Goal: Task Accomplishment & Management: Complete application form

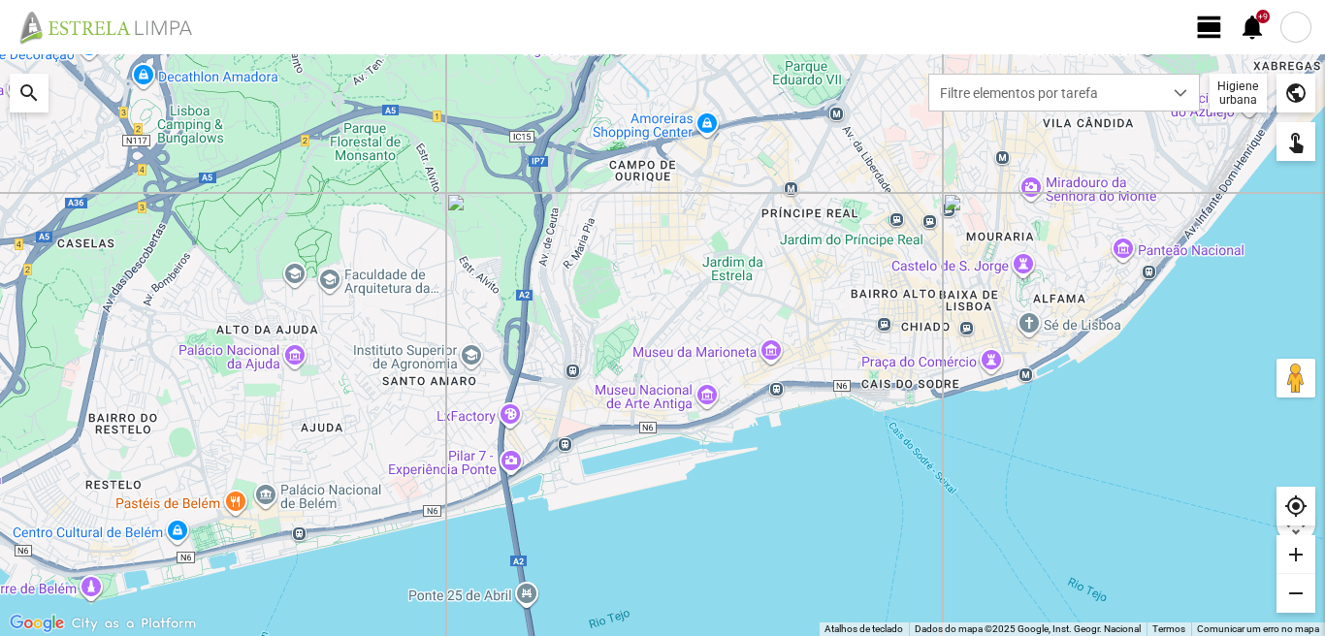
click at [1213, 27] on span "view_day" at bounding box center [1209, 27] width 29 height 29
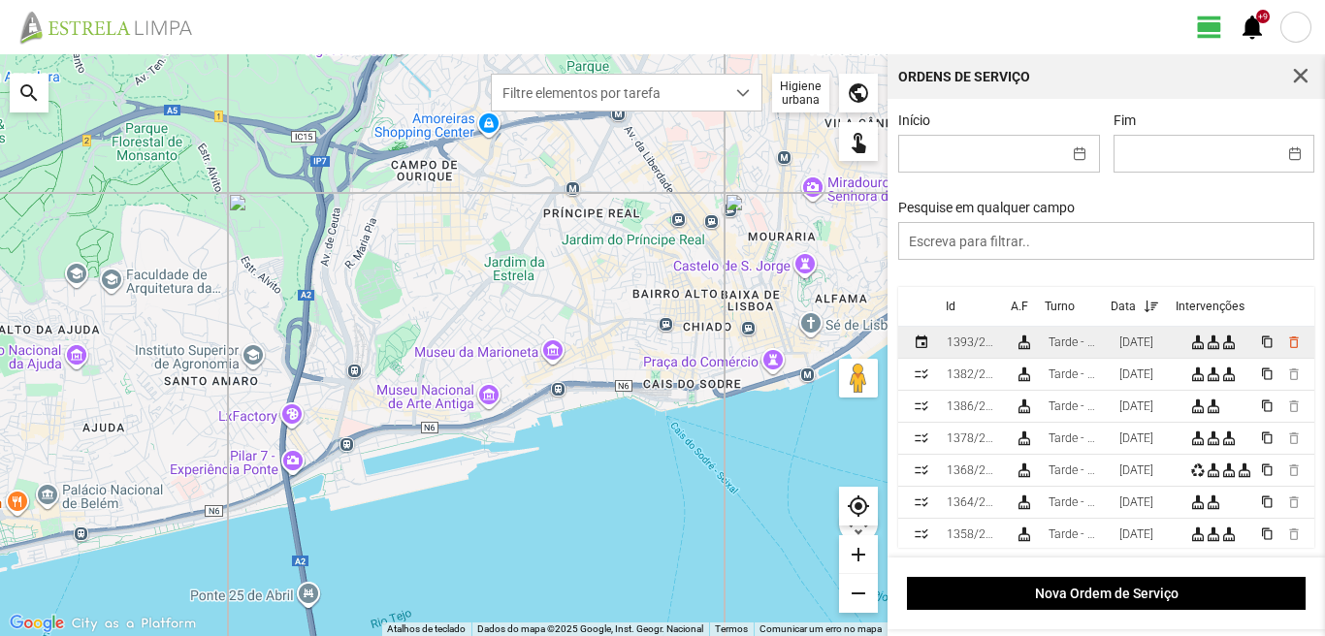
click at [1138, 345] on div "[DATE]" at bounding box center [1136, 343] width 34 height 14
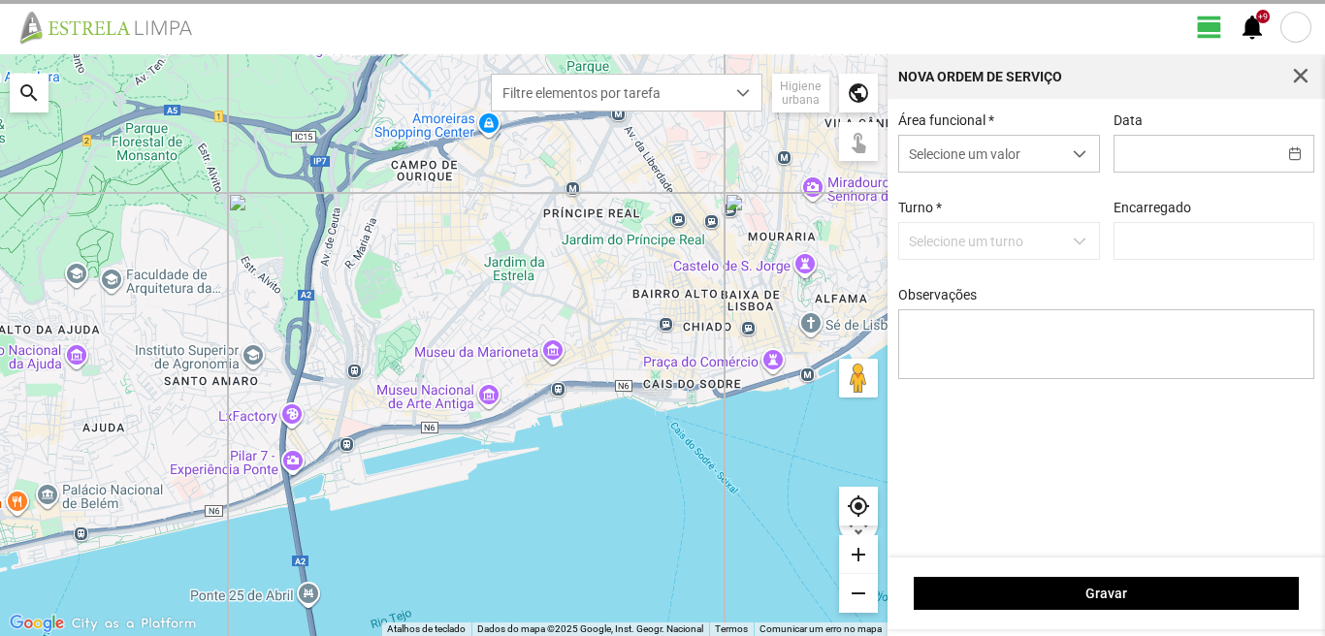
type input "[DATE]"
type input "[PERSON_NAME]"
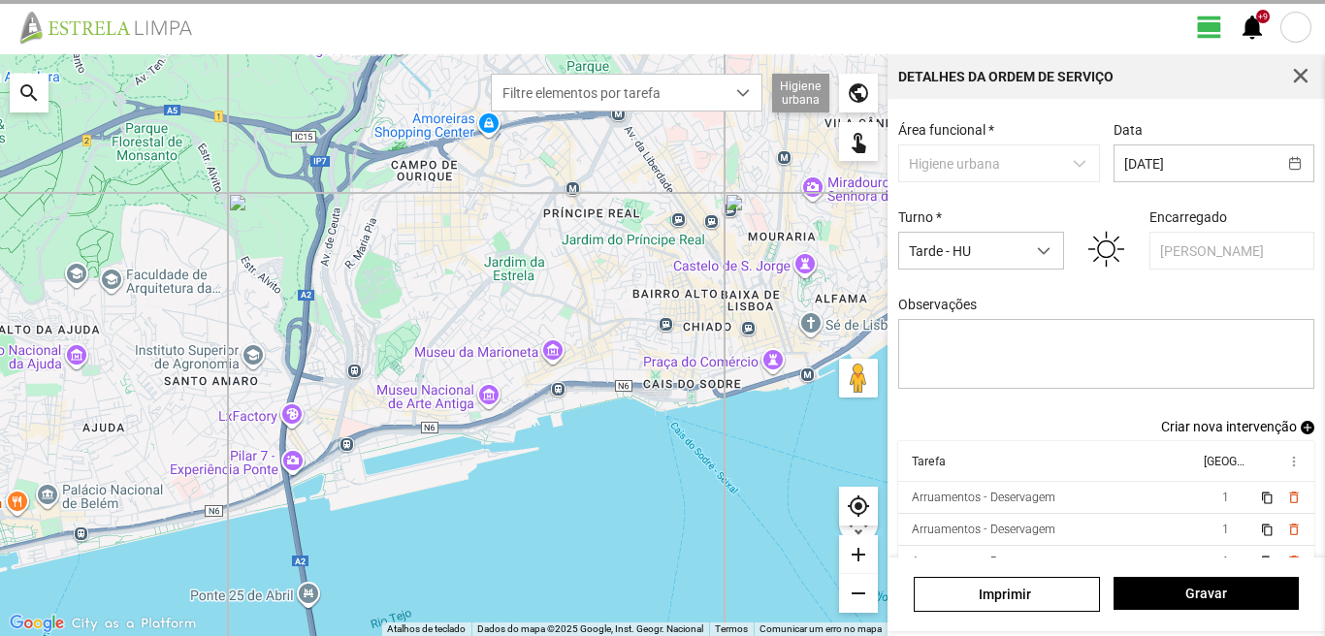
scroll to position [106, 0]
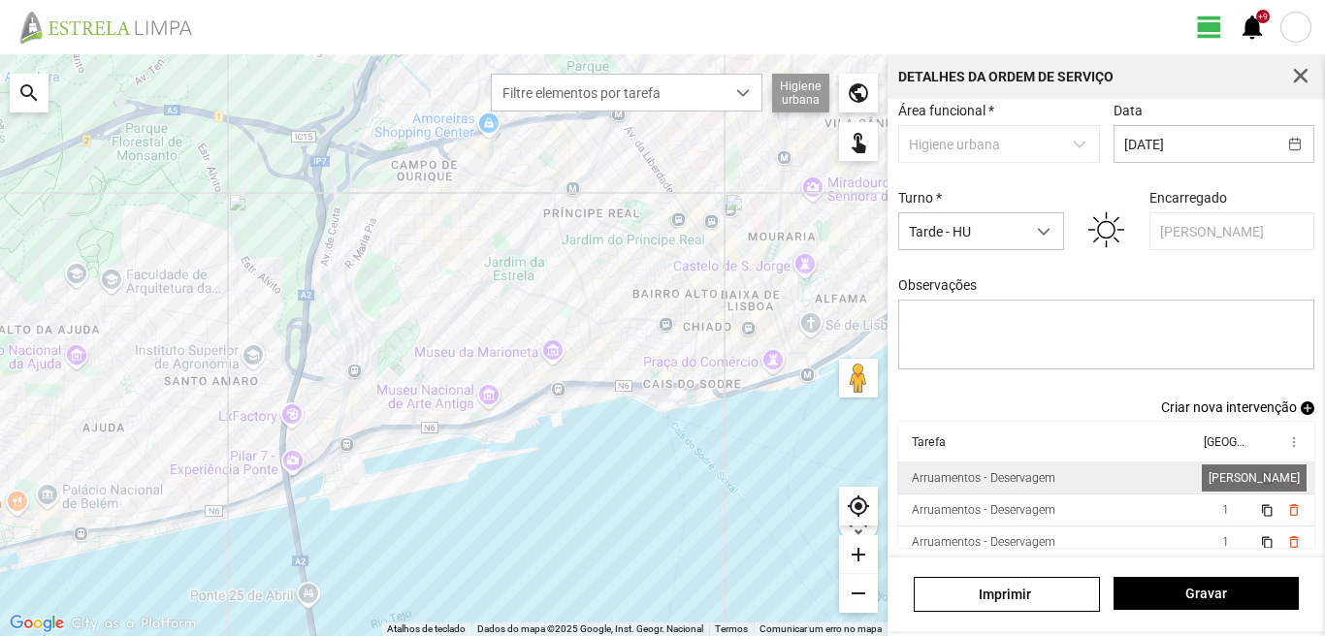
click at [1222, 473] on span "1" at bounding box center [1225, 478] width 7 height 14
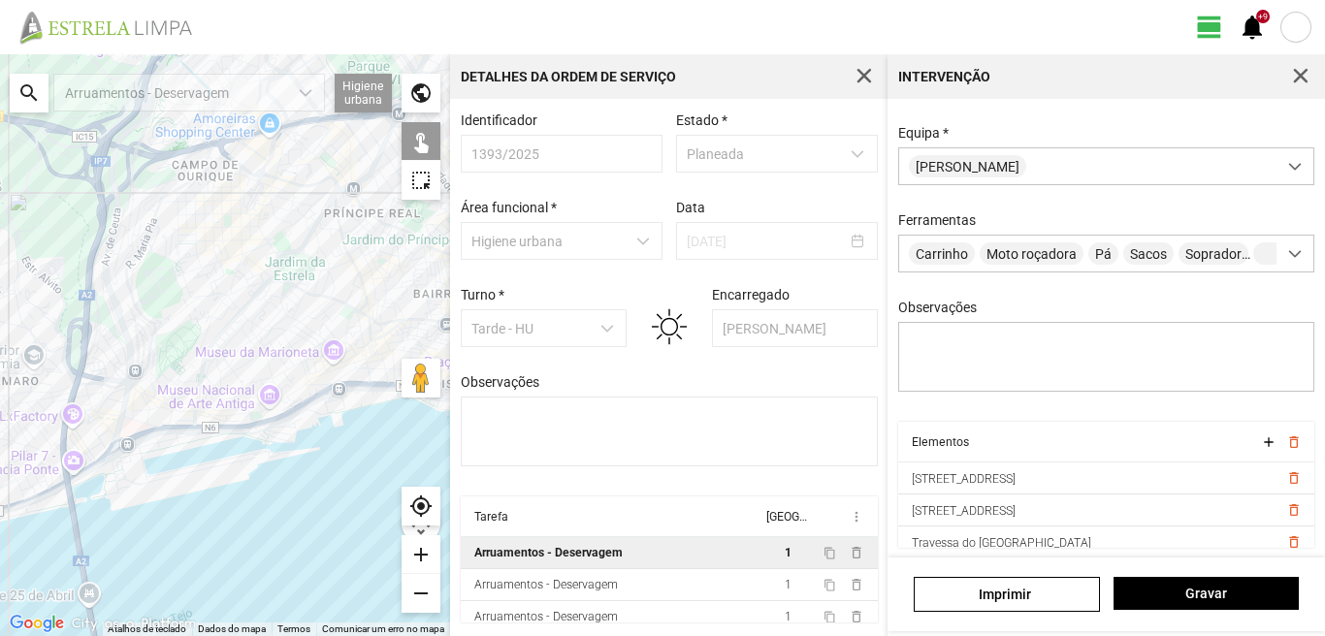
scroll to position [172, 0]
click at [1211, 599] on span "Gravar" at bounding box center [1205, 594] width 165 height 16
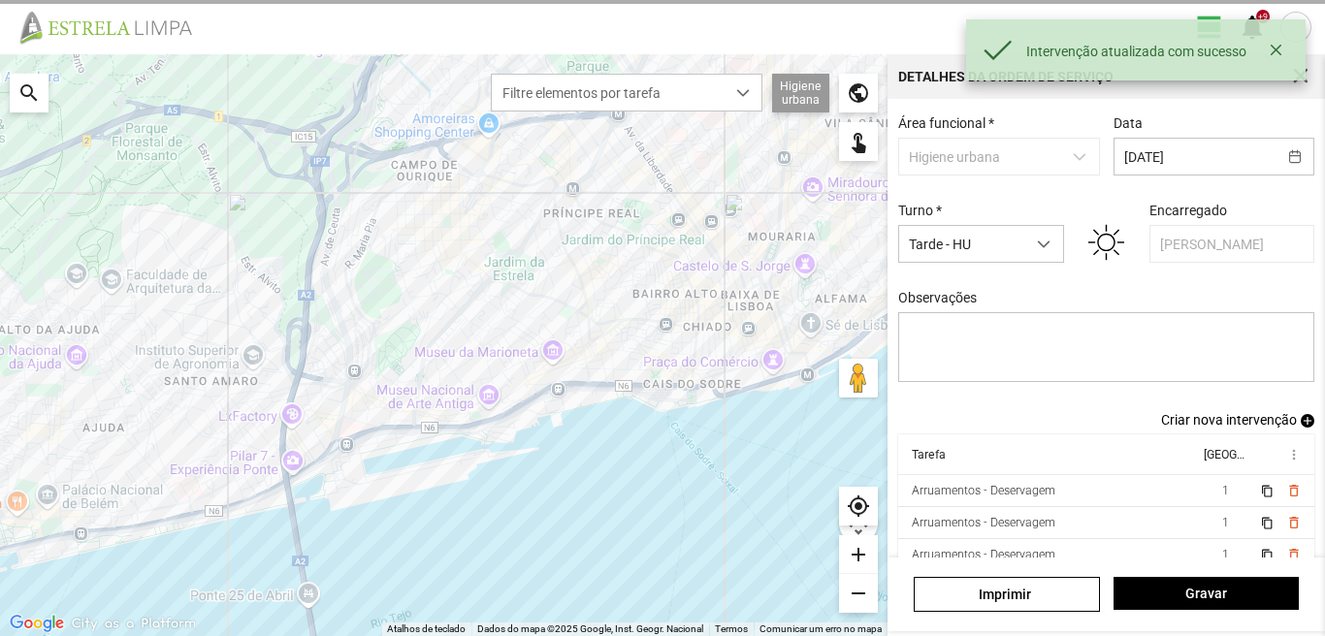
scroll to position [106, 0]
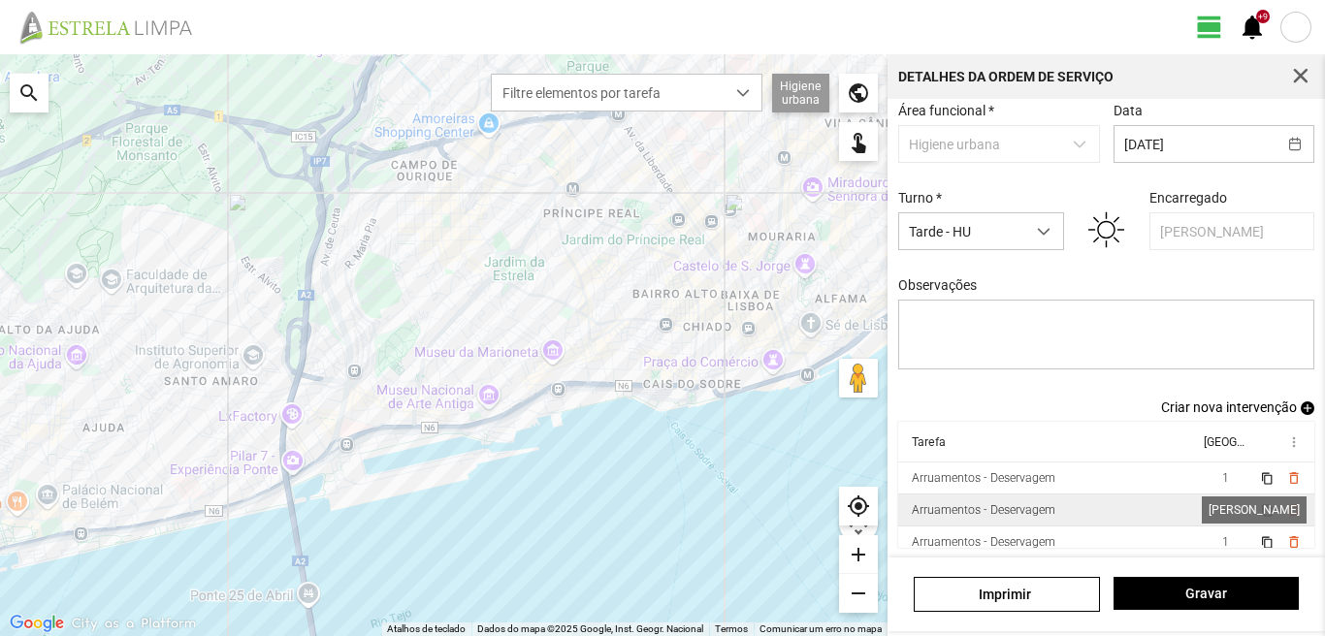
click at [1222, 508] on span "1" at bounding box center [1225, 510] width 7 height 14
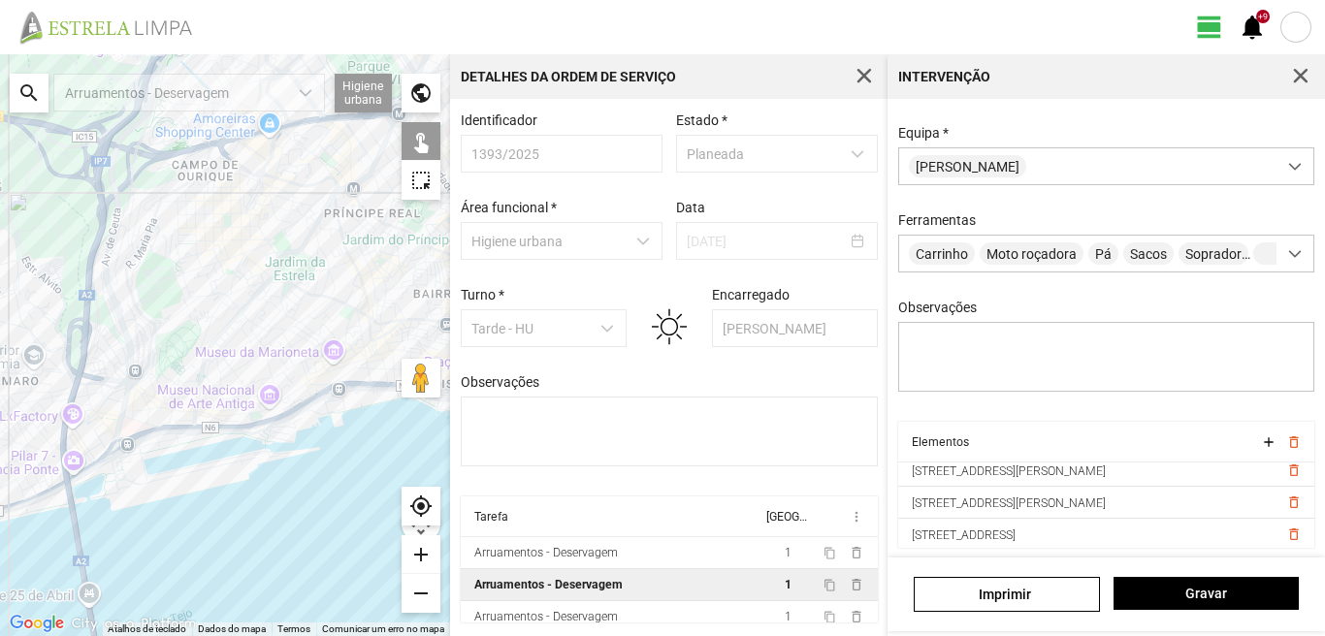
scroll to position [267, 0]
click at [1202, 592] on span "Gravar" at bounding box center [1205, 594] width 165 height 16
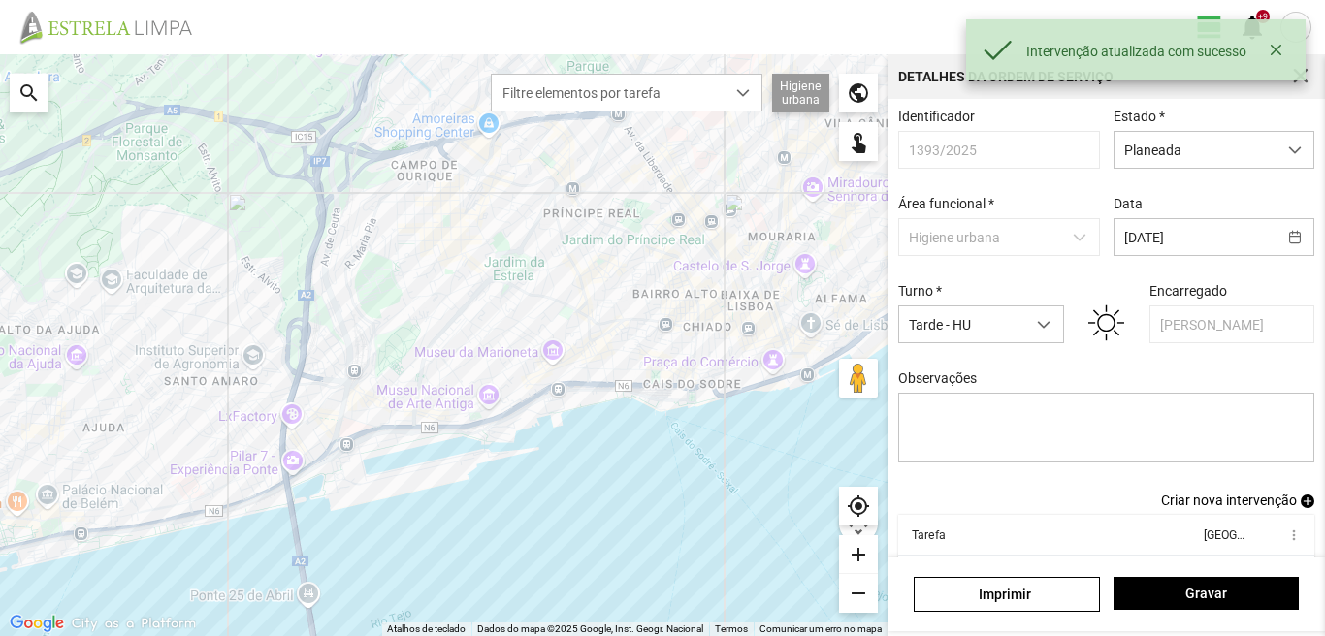
scroll to position [106, 0]
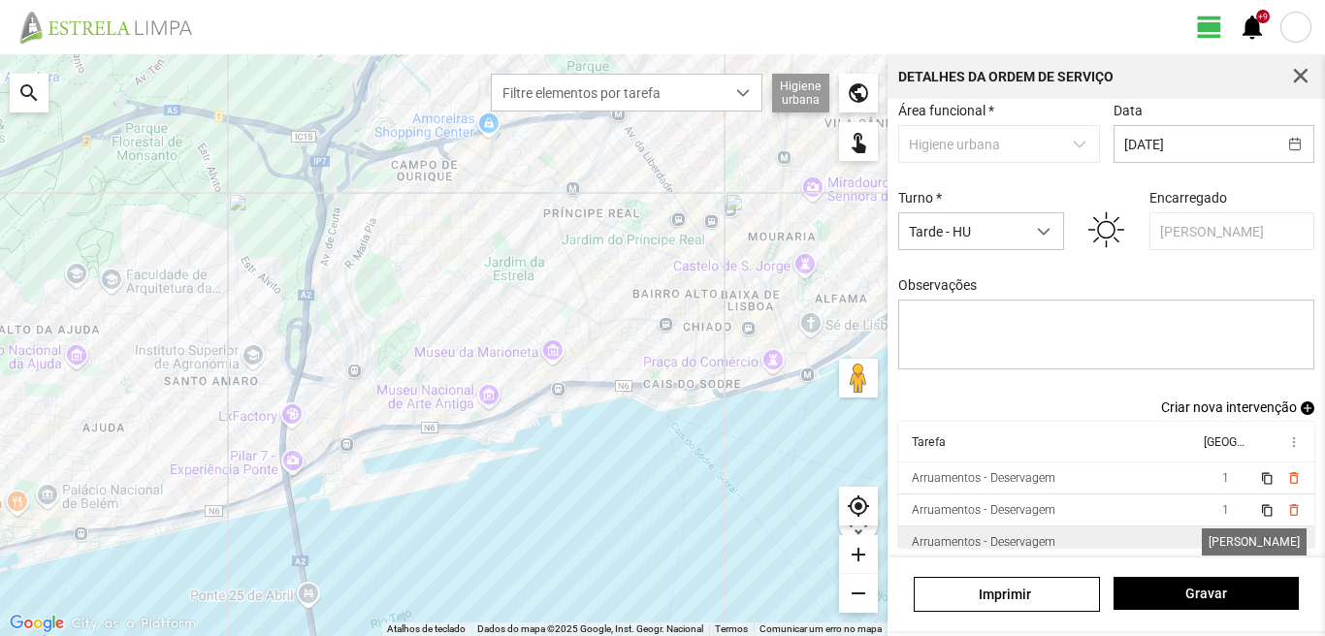
click at [1222, 541] on span "1" at bounding box center [1225, 542] width 7 height 14
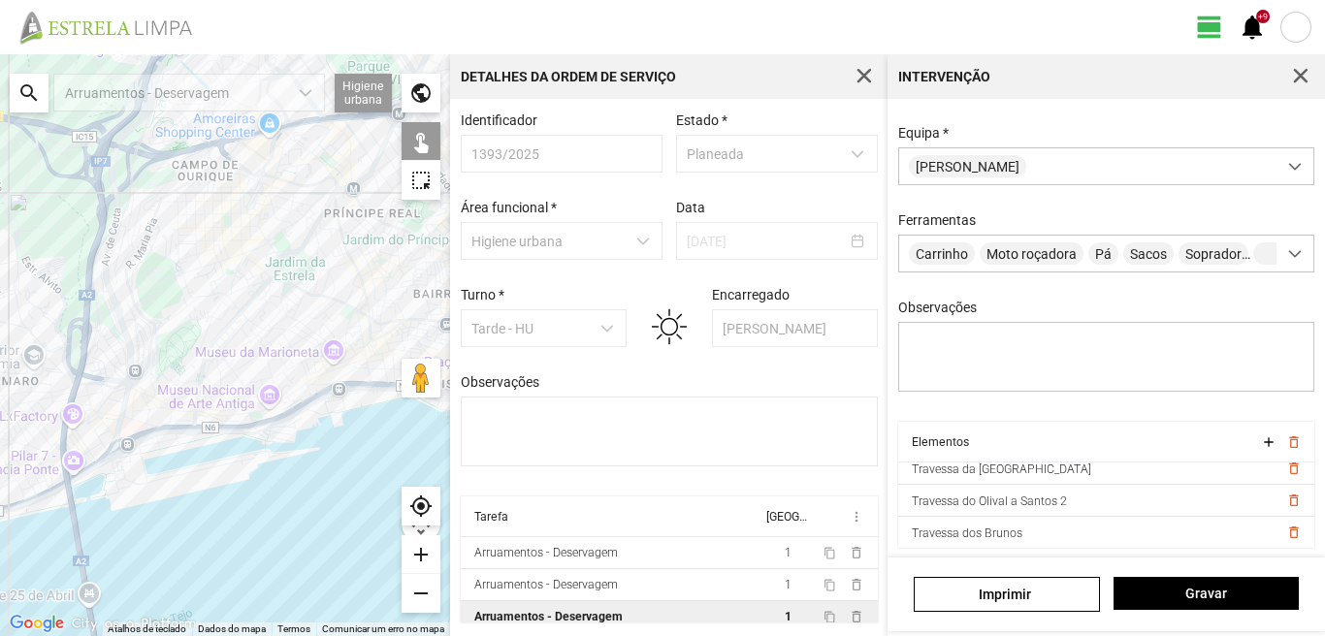
scroll to position [107, 0]
click at [420, 557] on div "add" at bounding box center [420, 554] width 39 height 39
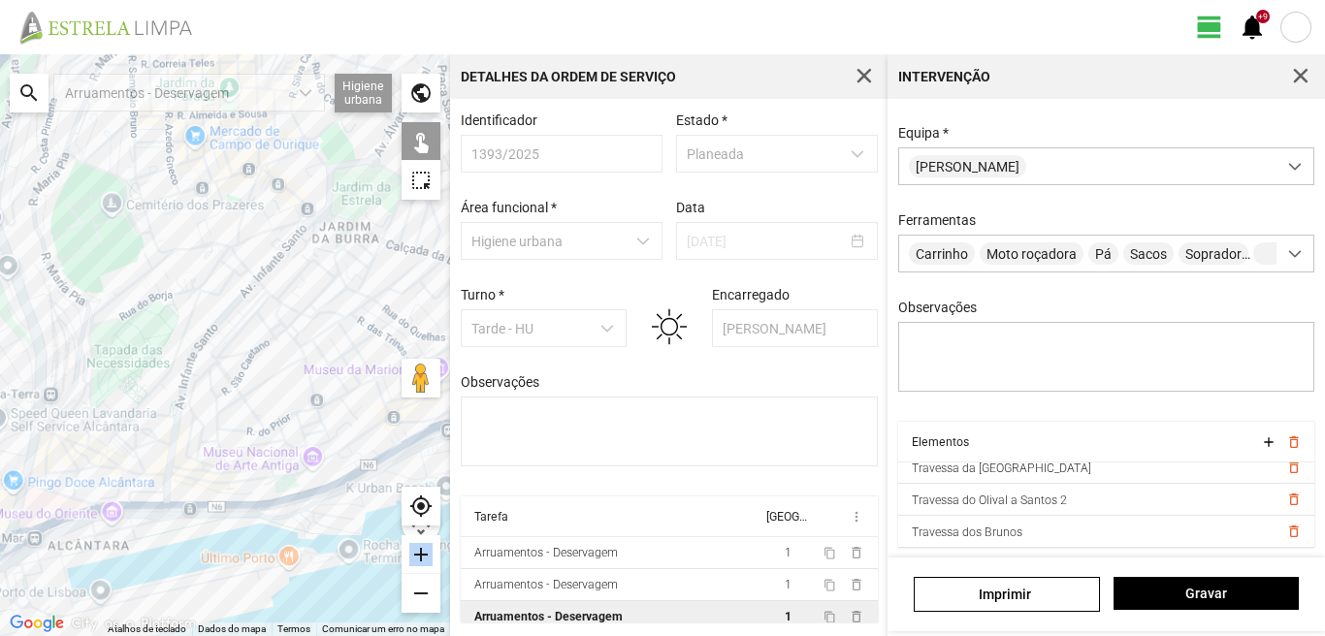
click at [420, 557] on div "add" at bounding box center [420, 554] width 39 height 39
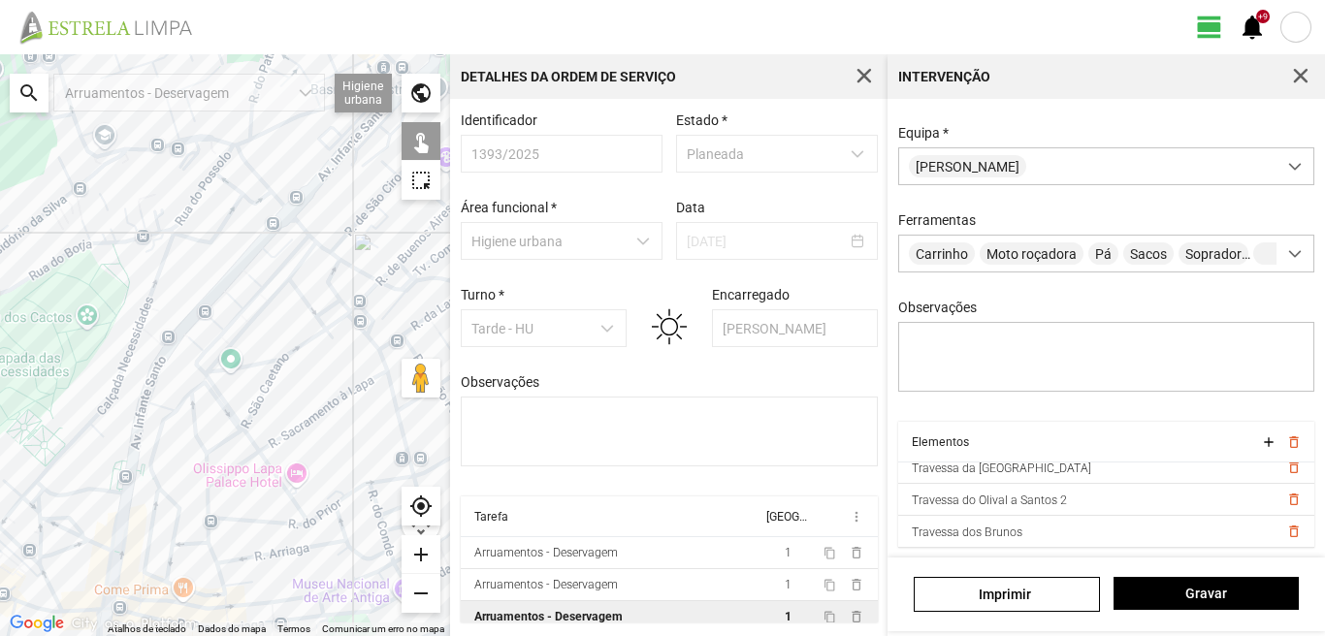
click at [22, 89] on div "search" at bounding box center [29, 93] width 39 height 39
click at [100, 89] on input "text" at bounding box center [193, 93] width 291 height 39
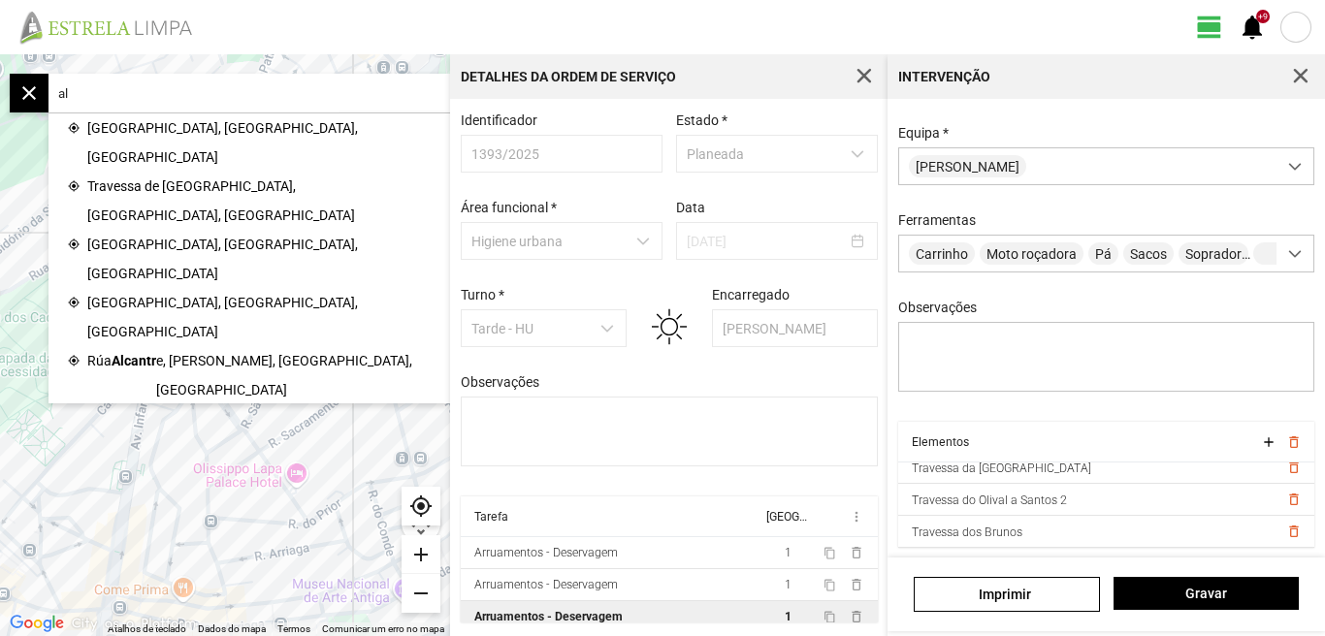
type input "a"
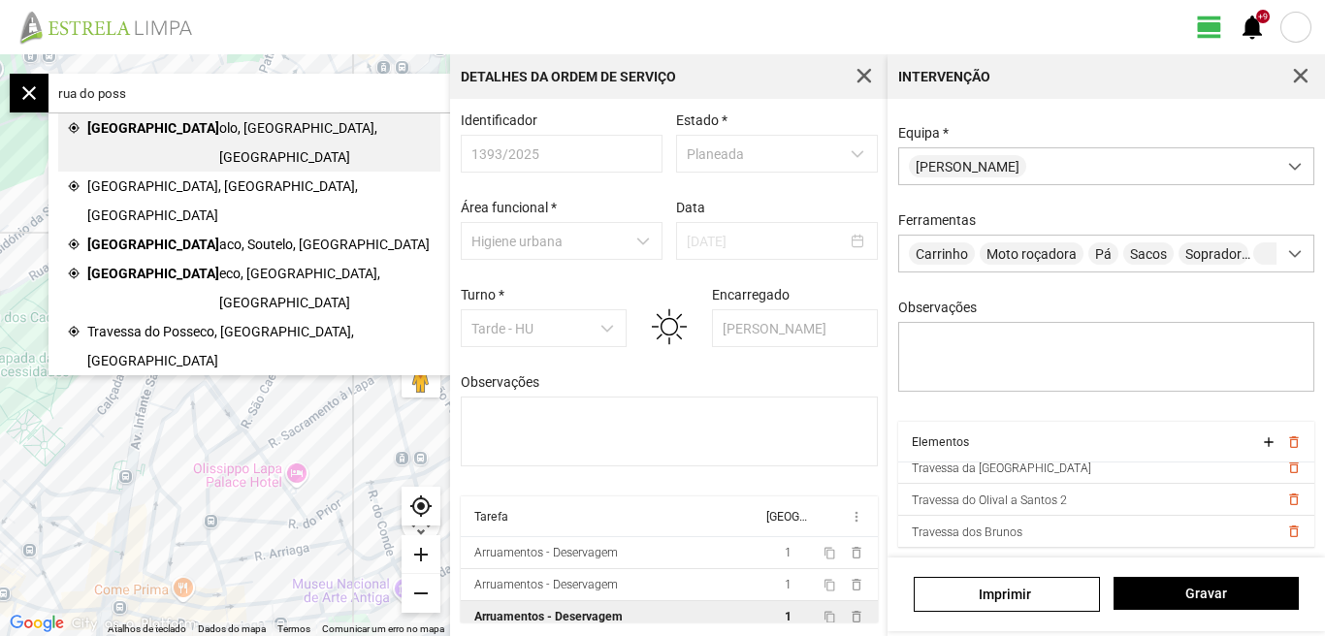
click at [219, 128] on span "olo, [GEOGRAPHIC_DATA], [GEOGRAPHIC_DATA]" at bounding box center [324, 142] width 211 height 58
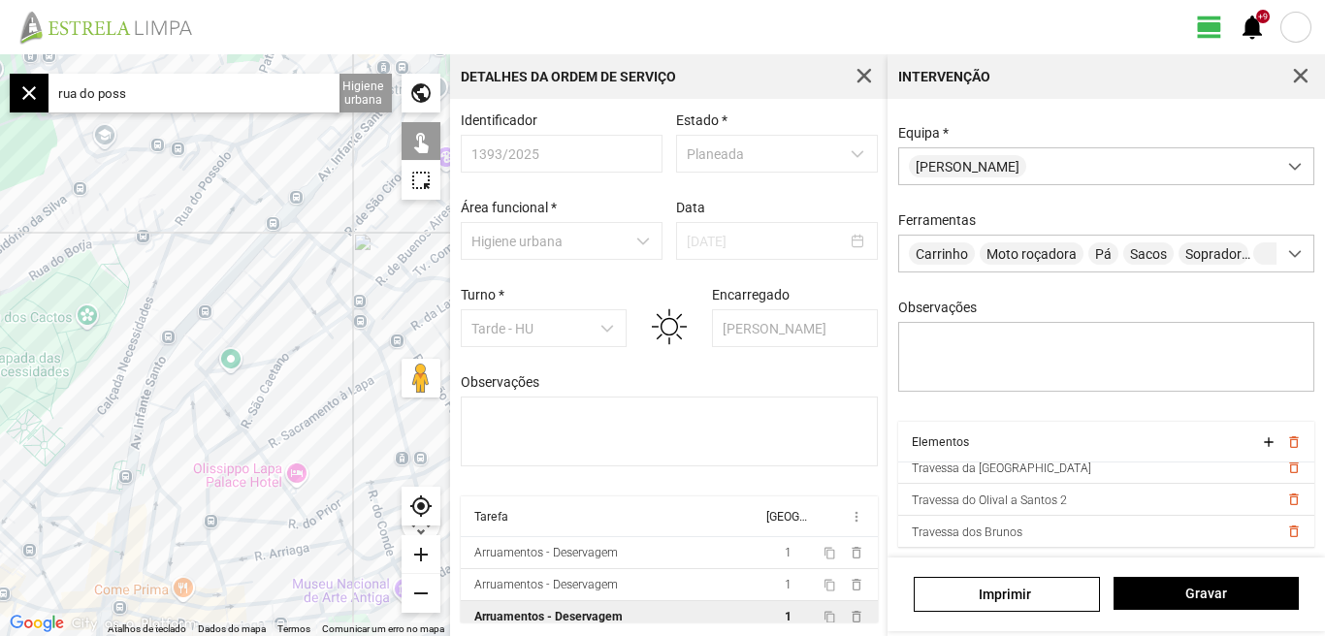
type input "[STREET_ADDRESS]"
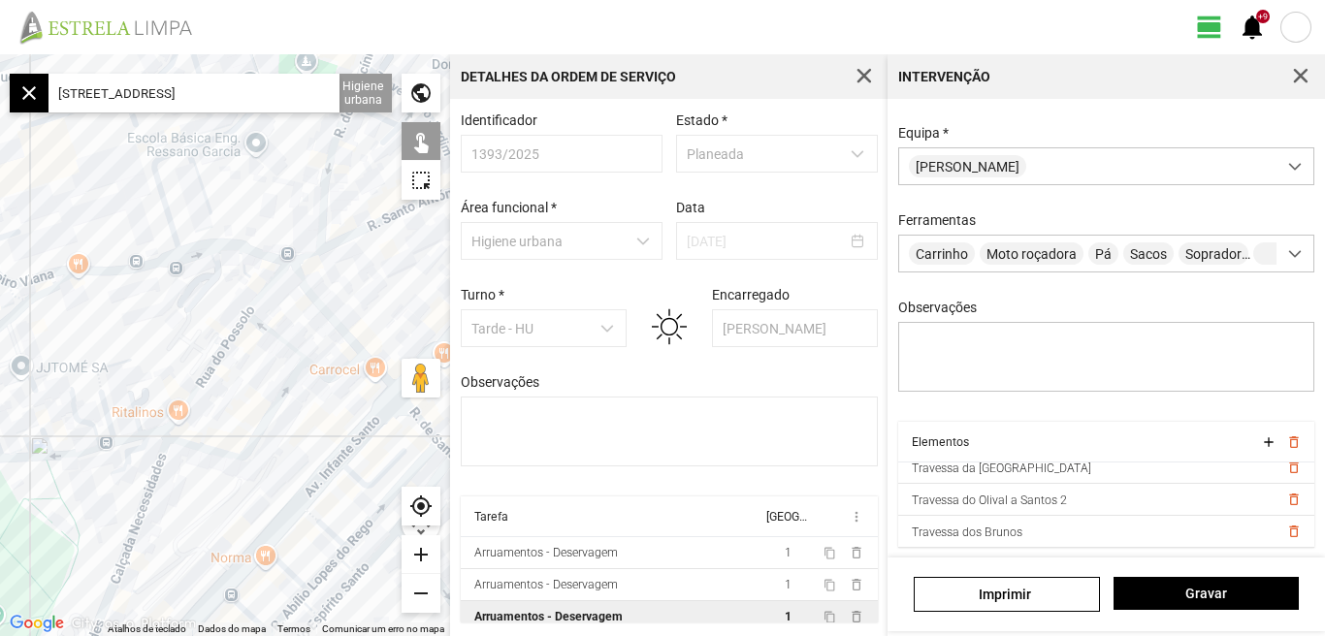
click at [423, 552] on div "add" at bounding box center [420, 554] width 39 height 39
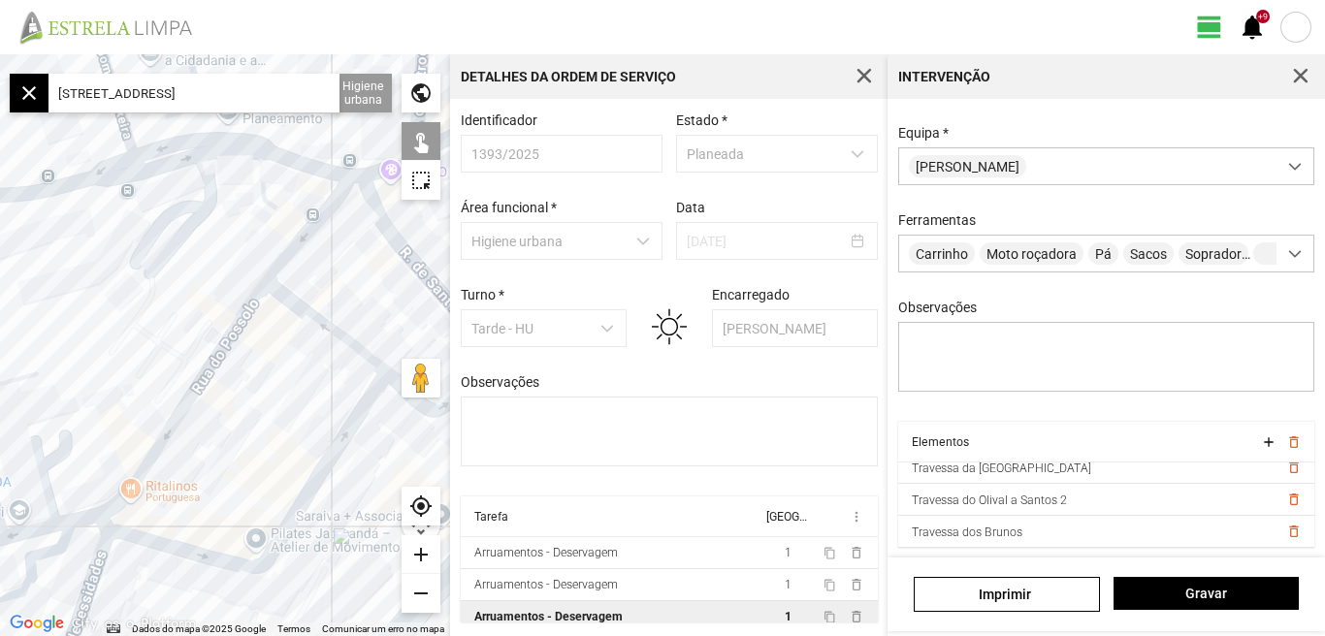
click at [426, 554] on div "add" at bounding box center [420, 554] width 39 height 39
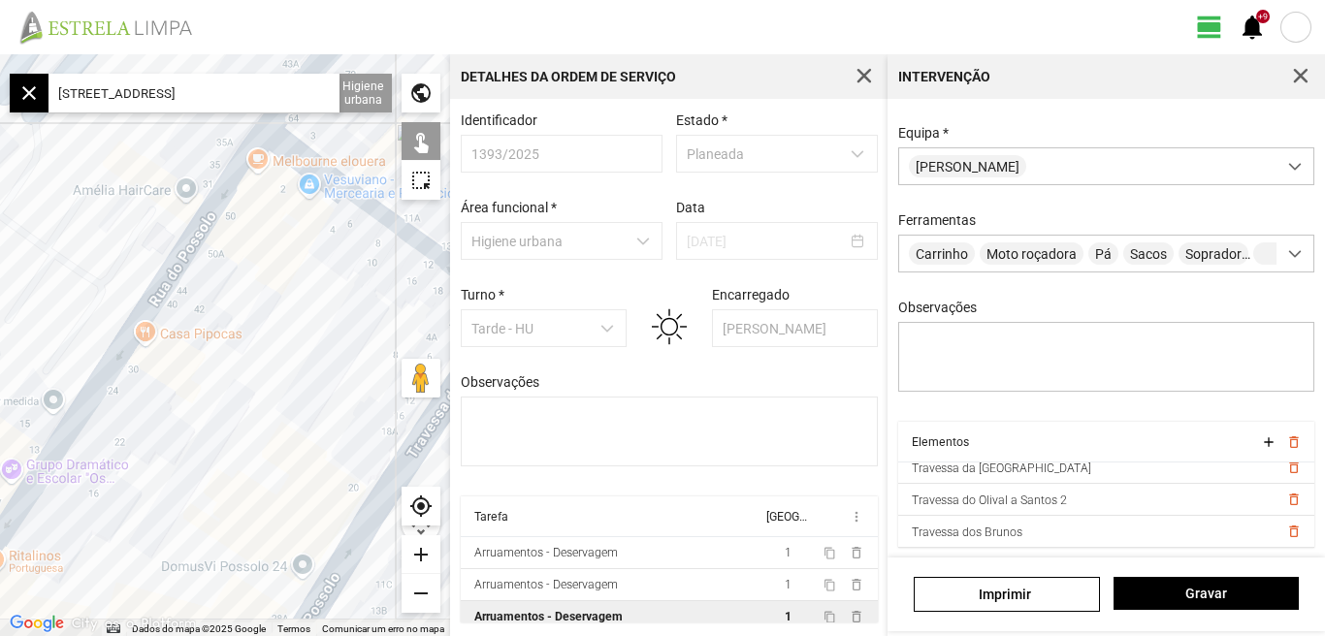
drag, startPoint x: 331, startPoint y: 456, endPoint x: 275, endPoint y: 314, distance: 152.0
click at [275, 328] on div at bounding box center [225, 345] width 450 height 582
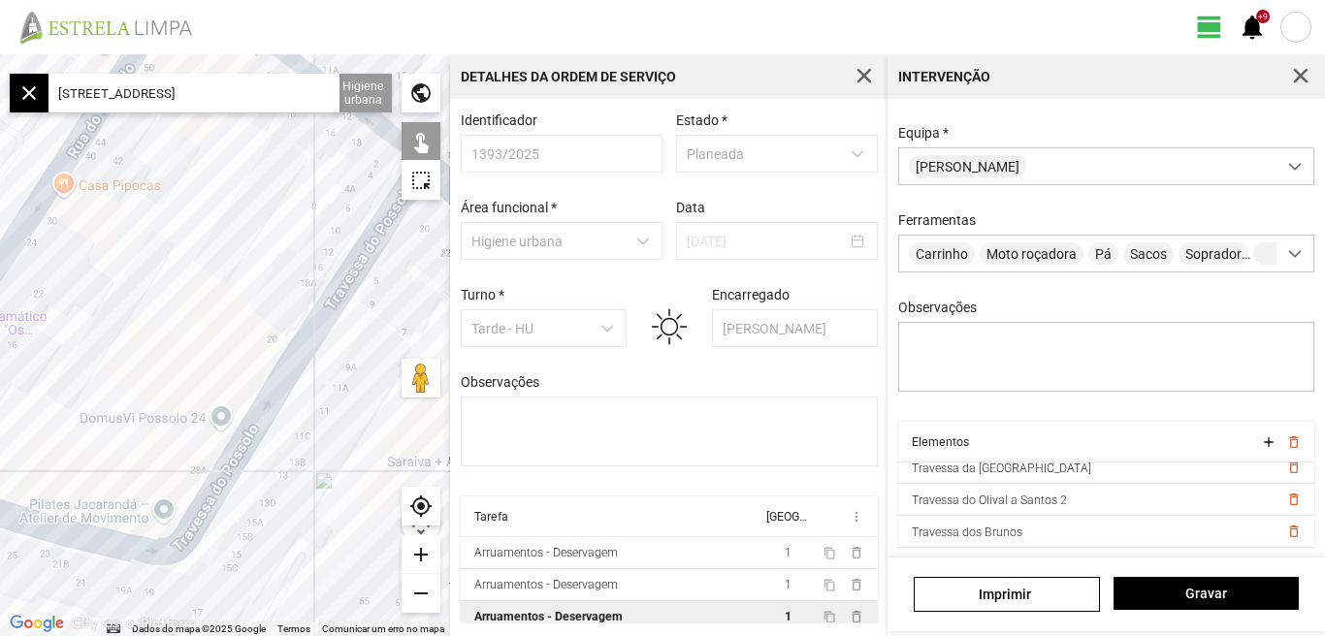
drag, startPoint x: 274, startPoint y: 322, endPoint x: 238, endPoint y: 307, distance: 39.6
click at [242, 309] on div at bounding box center [225, 345] width 450 height 582
click at [232, 307] on div at bounding box center [225, 345] width 450 height 582
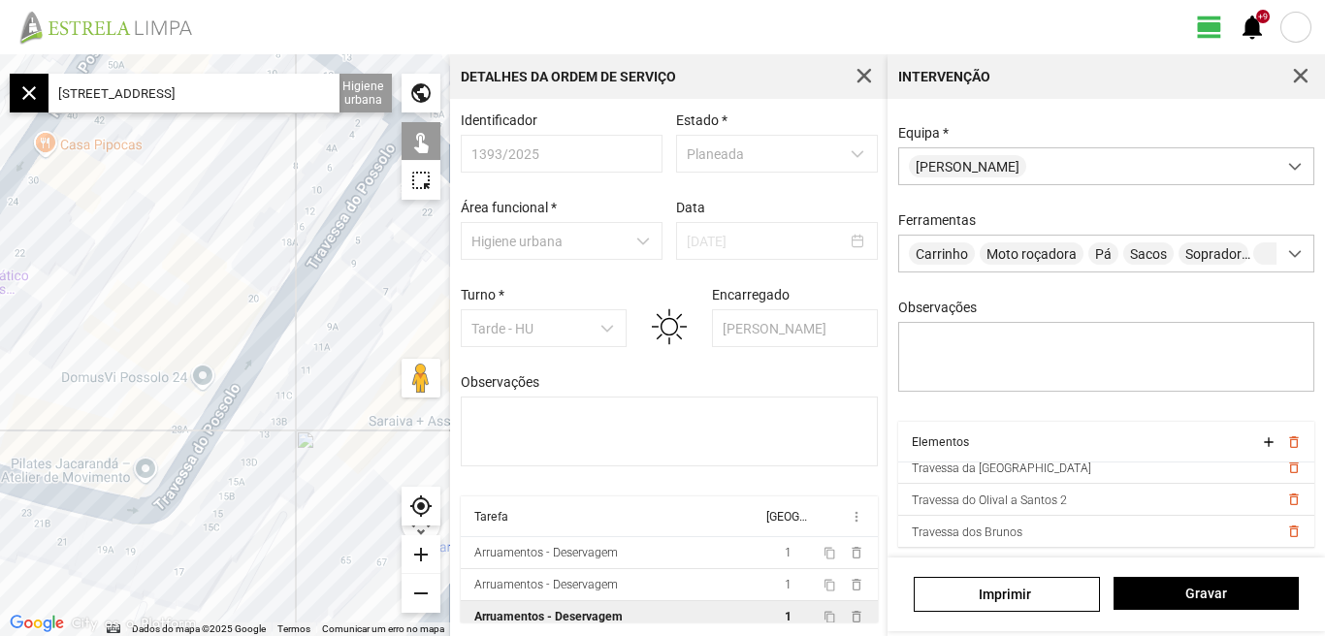
drag, startPoint x: 314, startPoint y: 400, endPoint x: 337, endPoint y: 301, distance: 101.4
click at [323, 319] on div at bounding box center [225, 345] width 450 height 582
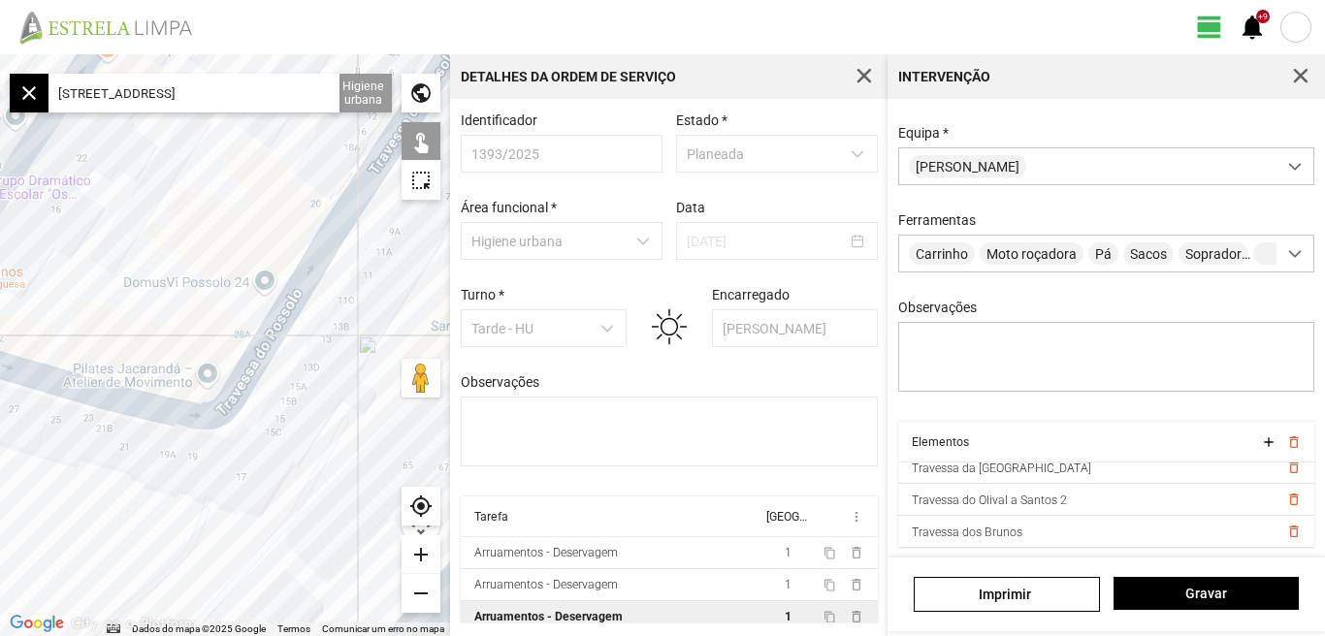
drag, startPoint x: 253, startPoint y: 439, endPoint x: 342, endPoint y: 332, distance: 139.8
click at [341, 336] on div at bounding box center [225, 345] width 450 height 582
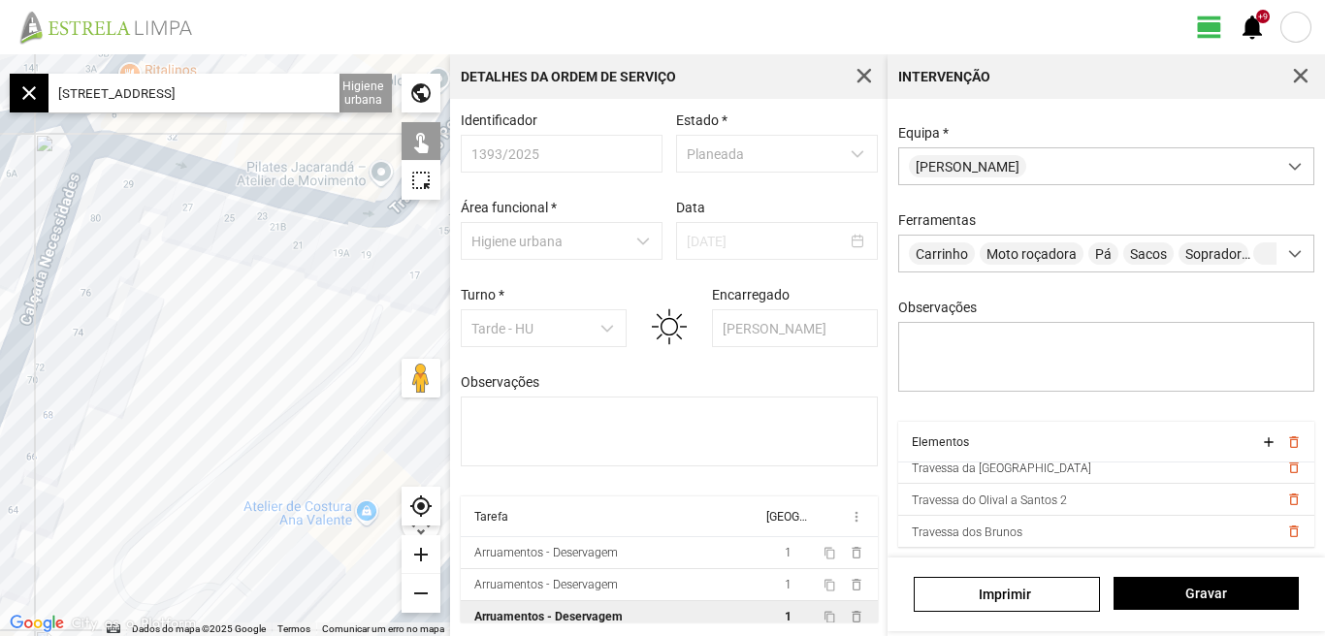
drag, startPoint x: 221, startPoint y: 430, endPoint x: 330, endPoint y: 350, distance: 134.6
click at [329, 351] on div at bounding box center [225, 345] width 450 height 582
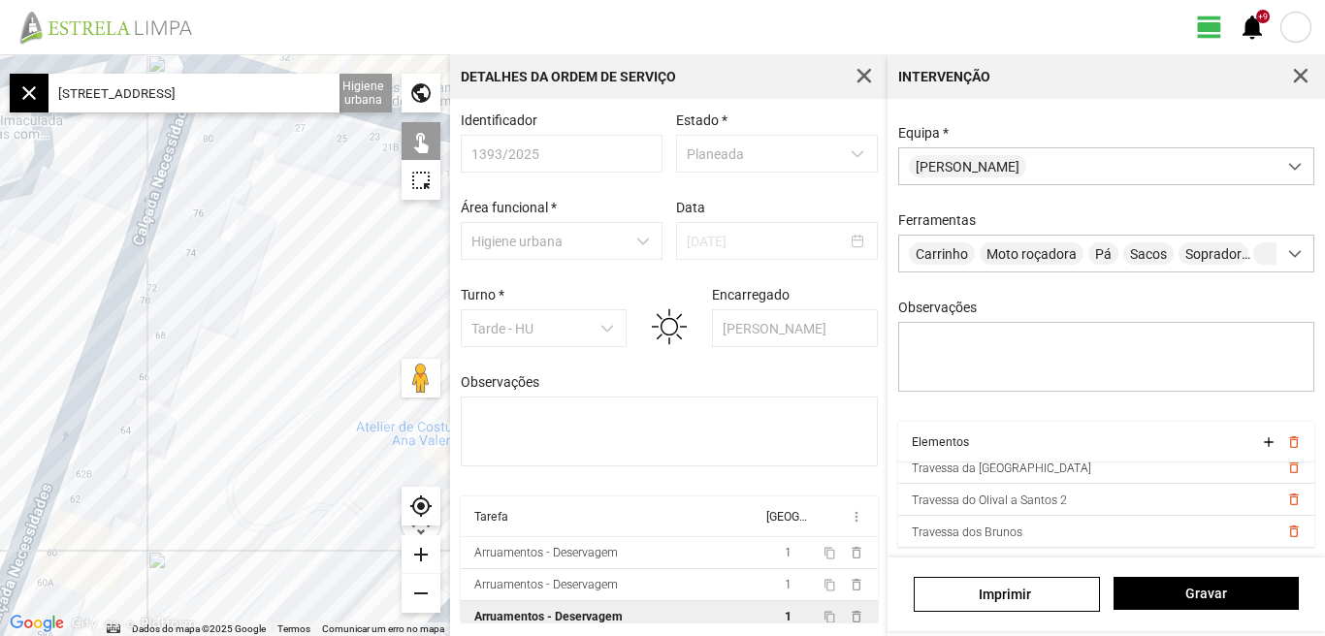
click at [332, 349] on div at bounding box center [225, 345] width 450 height 582
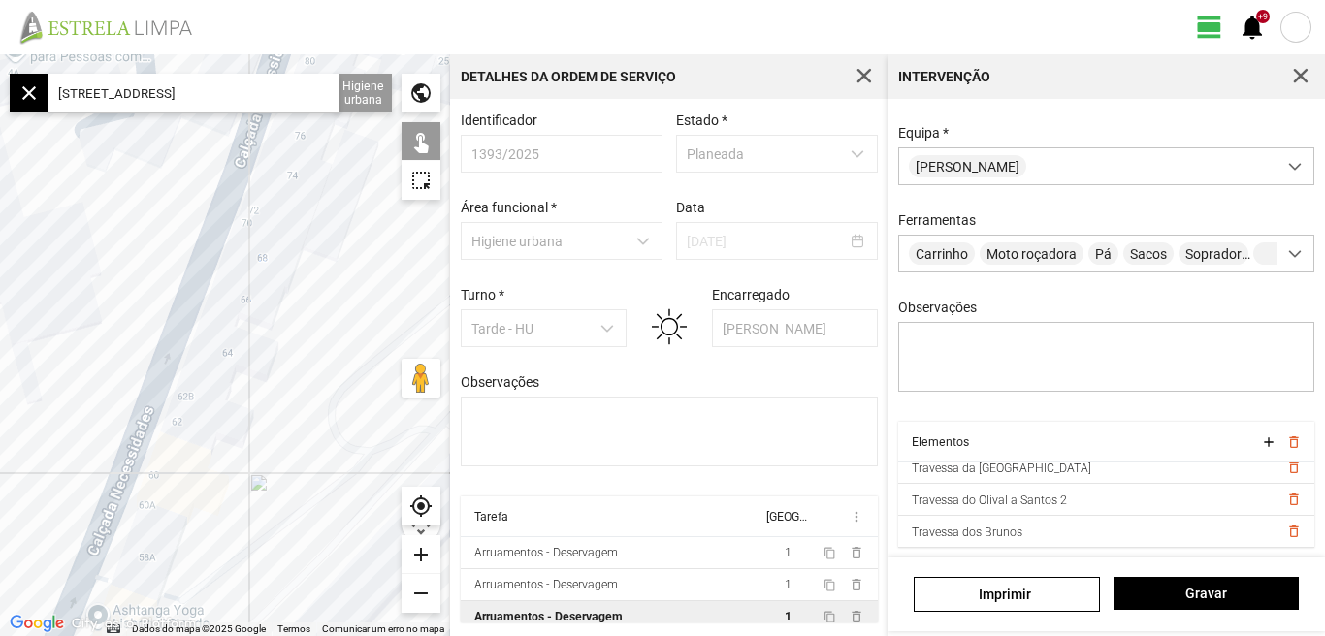
drag, startPoint x: 285, startPoint y: 395, endPoint x: 138, endPoint y: 301, distance: 174.9
click at [164, 314] on div at bounding box center [225, 345] width 450 height 582
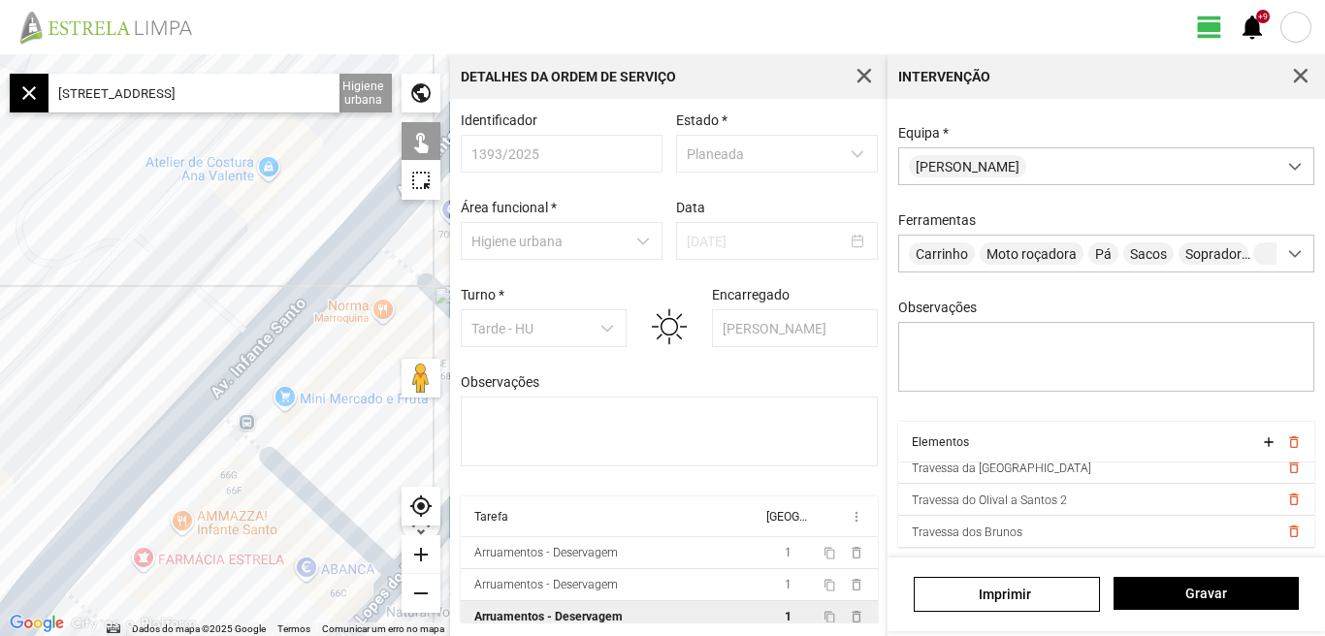
drag, startPoint x: 94, startPoint y: 298, endPoint x: 80, endPoint y: 292, distance: 15.7
click at [81, 293] on div at bounding box center [225, 345] width 450 height 582
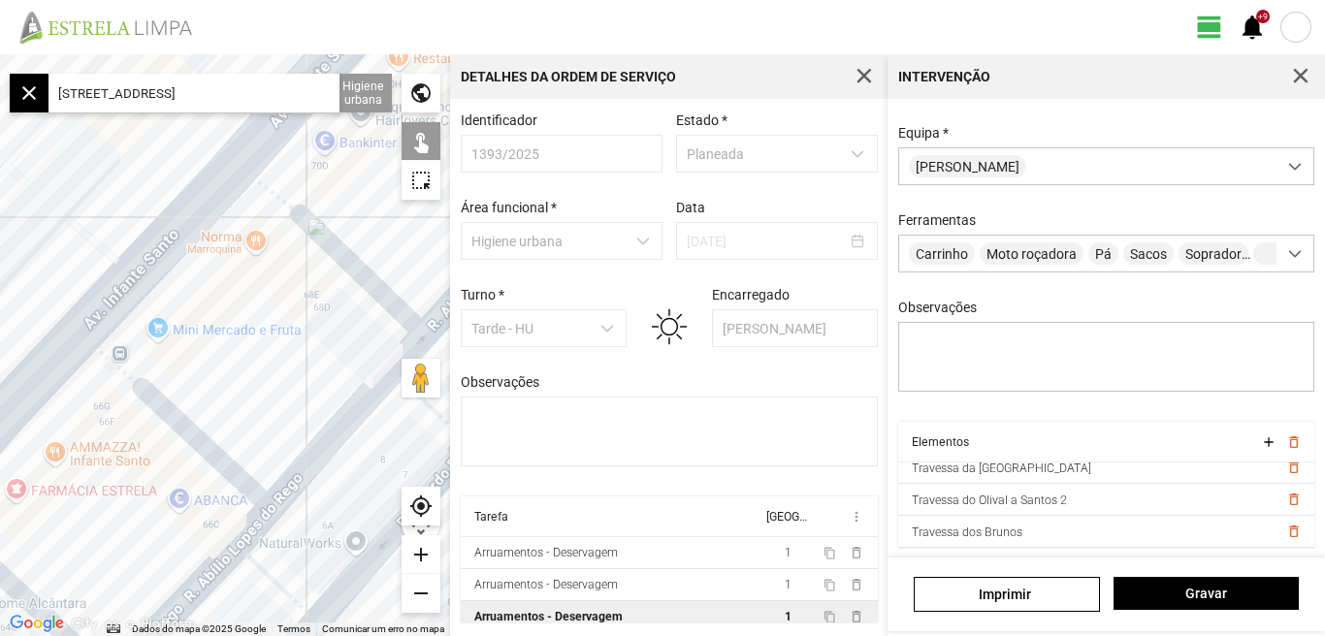
drag, startPoint x: 322, startPoint y: 451, endPoint x: 298, endPoint y: 403, distance: 53.3
click at [298, 403] on div at bounding box center [225, 345] width 450 height 582
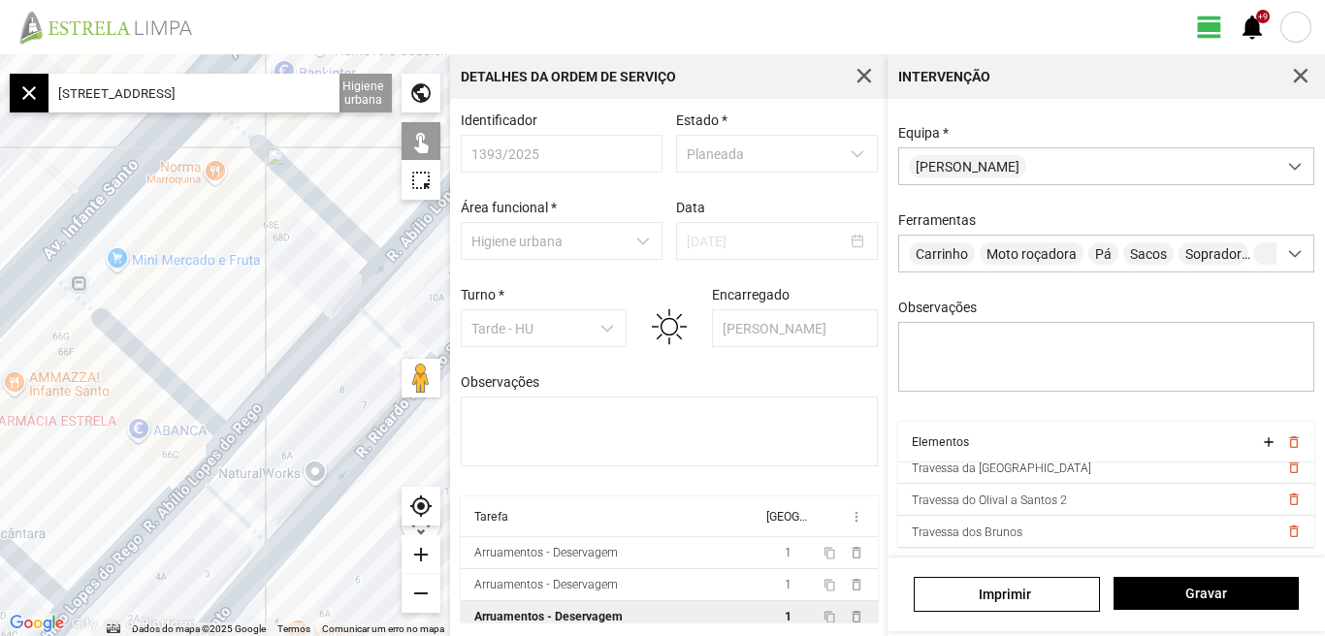
click at [427, 586] on div "remove" at bounding box center [420, 593] width 39 height 39
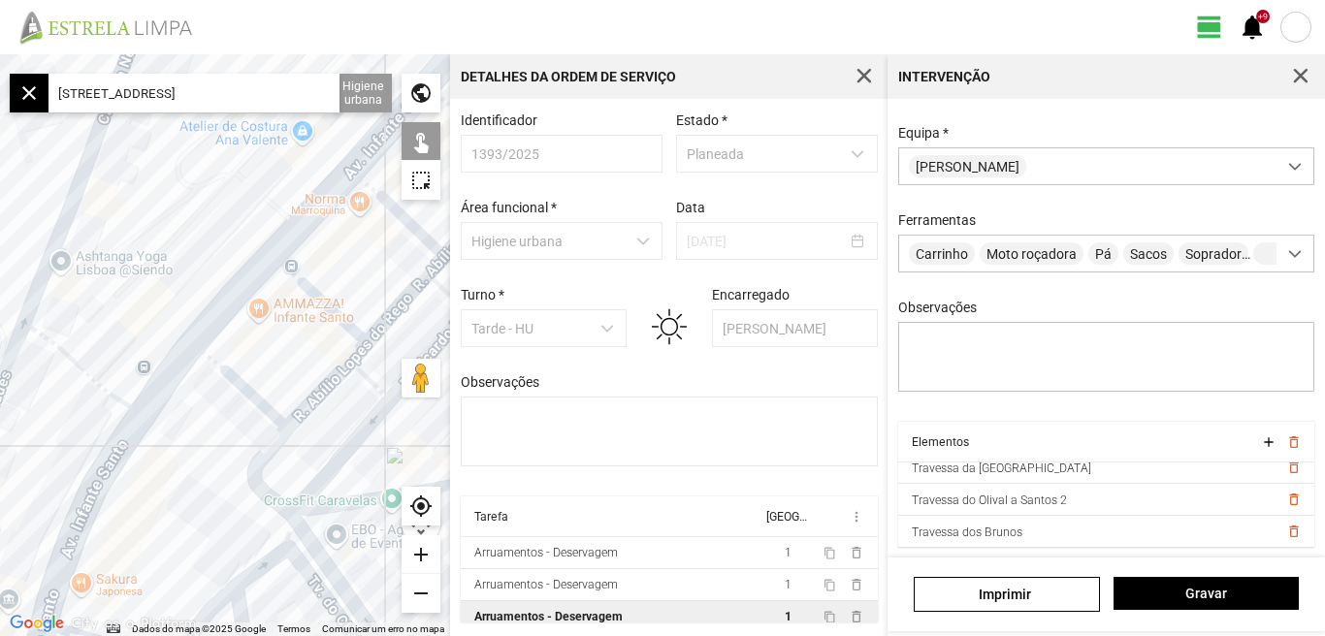
drag, startPoint x: 139, startPoint y: 325, endPoint x: 289, endPoint y: 275, distance: 158.2
click at [289, 275] on div at bounding box center [225, 345] width 450 height 582
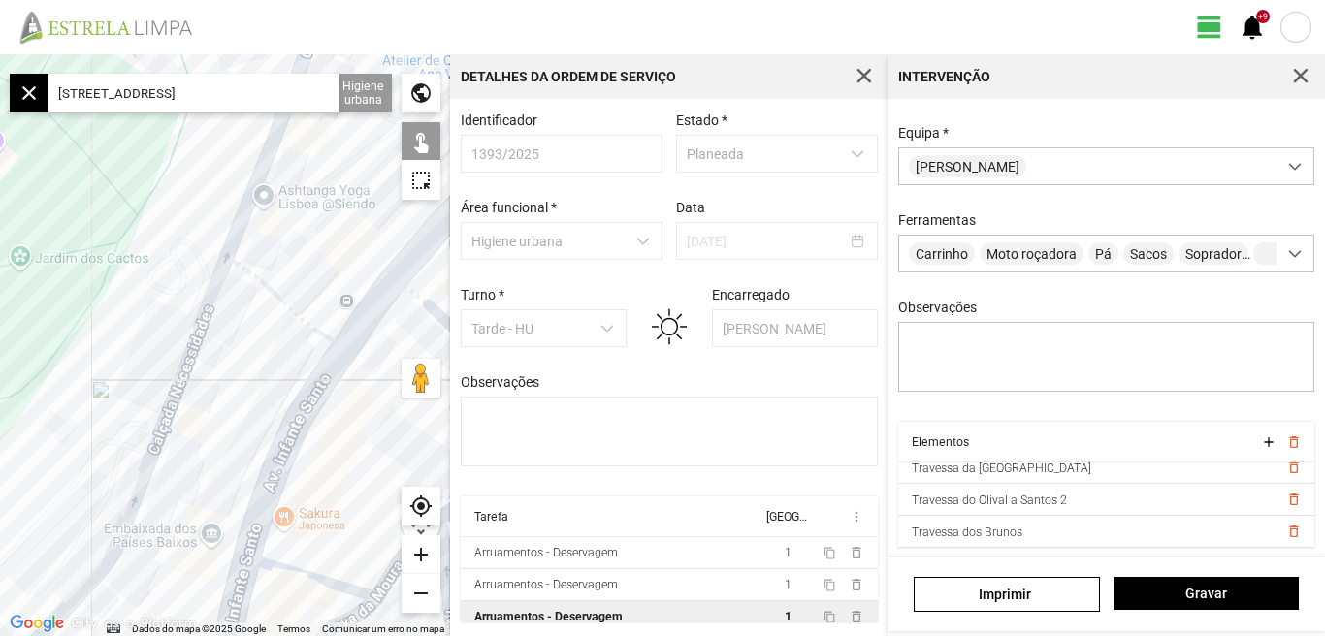
drag, startPoint x: 226, startPoint y: 315, endPoint x: 302, endPoint y: 242, distance: 104.9
click at [302, 242] on div at bounding box center [225, 345] width 450 height 582
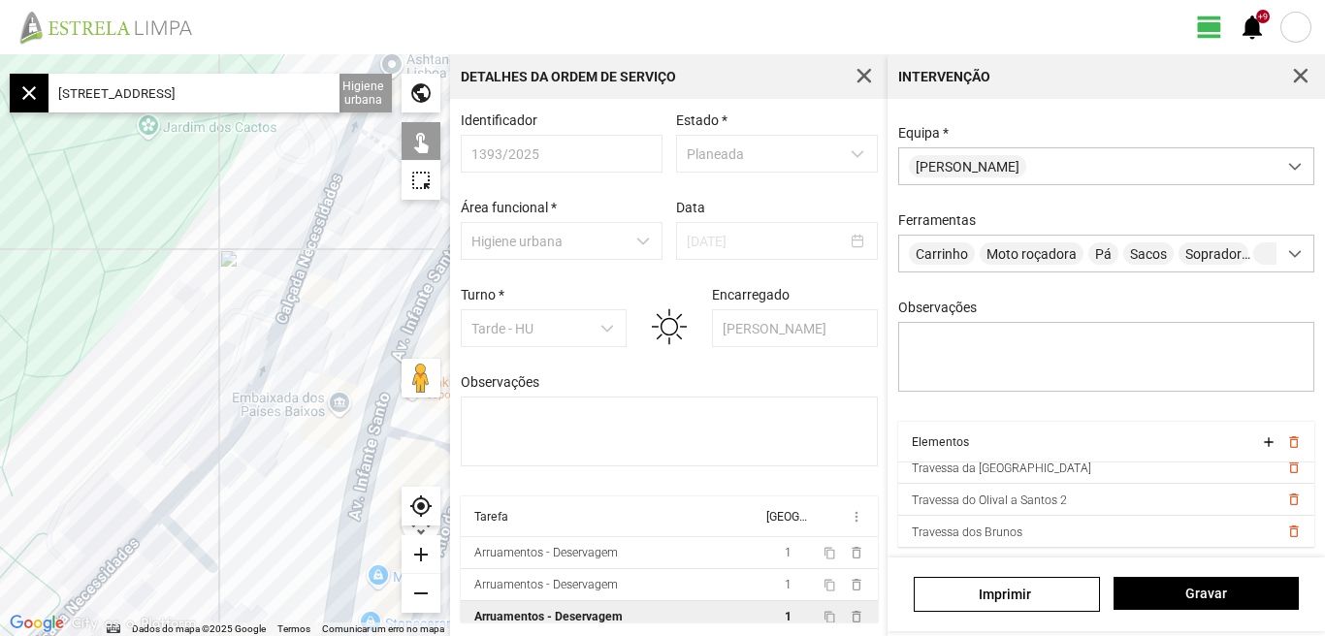
drag, startPoint x: 219, startPoint y: 340, endPoint x: 179, endPoint y: 200, distance: 146.1
click at [180, 205] on div at bounding box center [225, 345] width 450 height 582
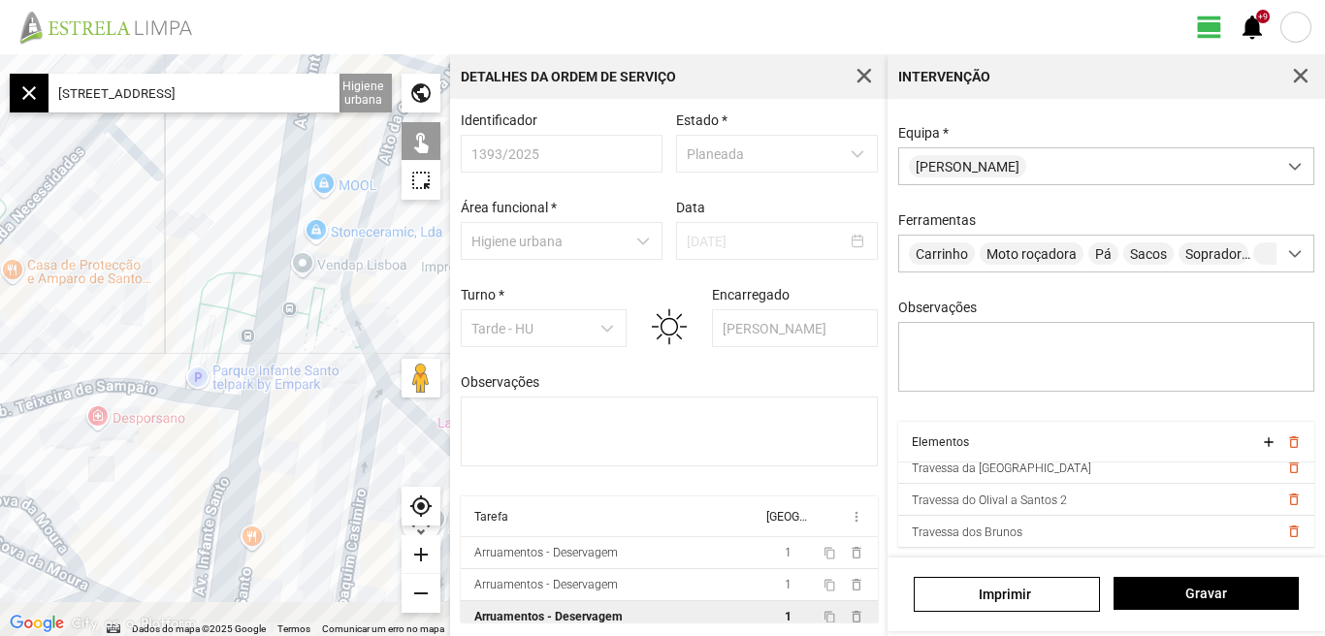
drag, startPoint x: 204, startPoint y: 328, endPoint x: 270, endPoint y: 209, distance: 135.5
click at [270, 206] on div at bounding box center [225, 345] width 450 height 582
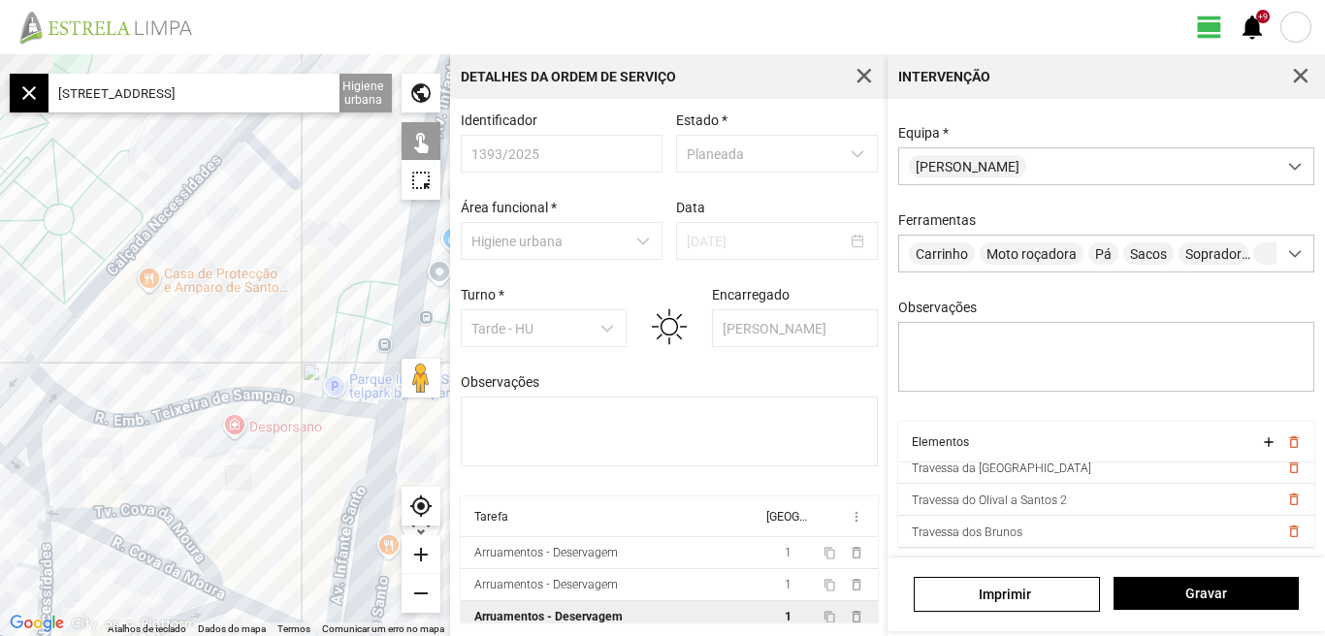
drag, startPoint x: 204, startPoint y: 357, endPoint x: 251, endPoint y: 499, distance: 150.3
click at [251, 499] on div at bounding box center [225, 345] width 450 height 582
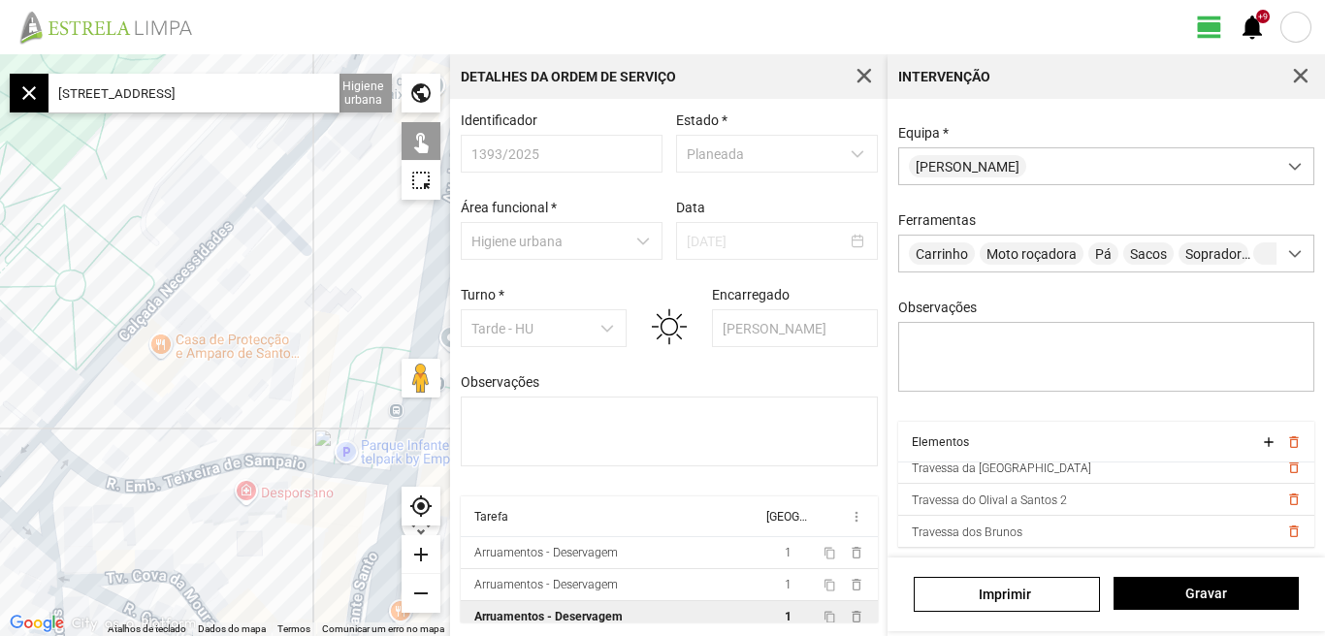
drag, startPoint x: 231, startPoint y: 402, endPoint x: 196, endPoint y: 479, distance: 84.2
click at [202, 472] on div at bounding box center [225, 345] width 450 height 582
click at [196, 479] on div at bounding box center [225, 345] width 450 height 582
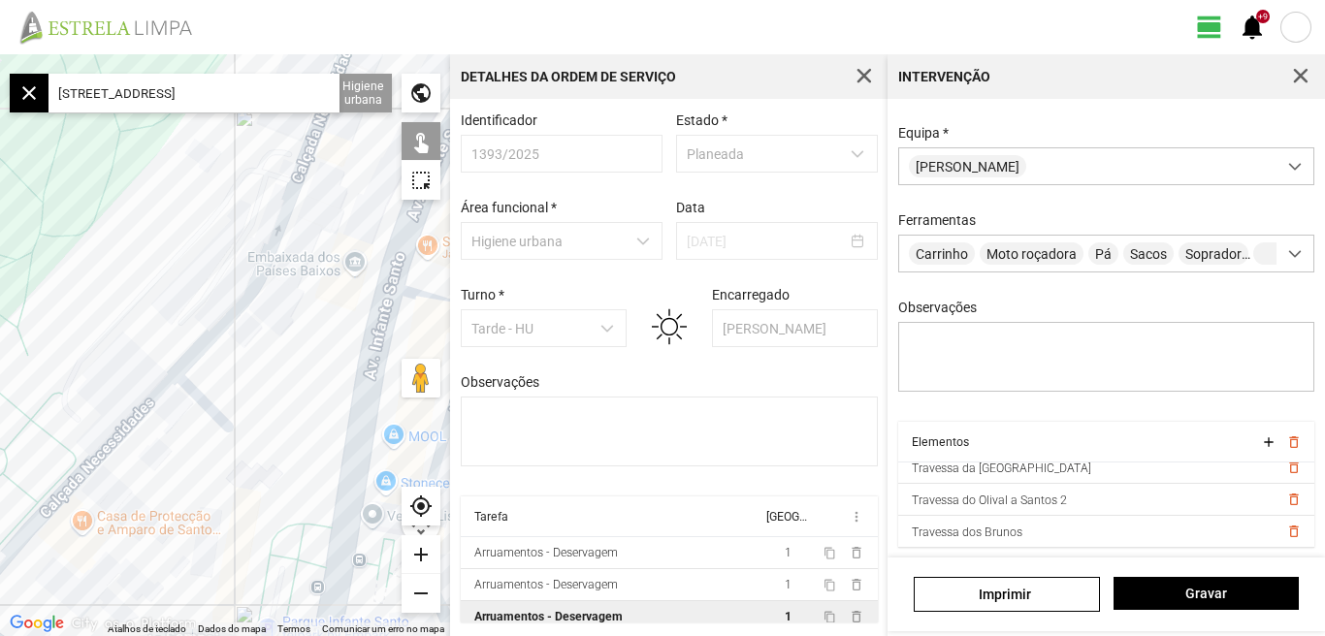
drag, startPoint x: 279, startPoint y: 331, endPoint x: 181, endPoint y: 437, distance: 144.8
click at [177, 452] on div at bounding box center [225, 345] width 450 height 582
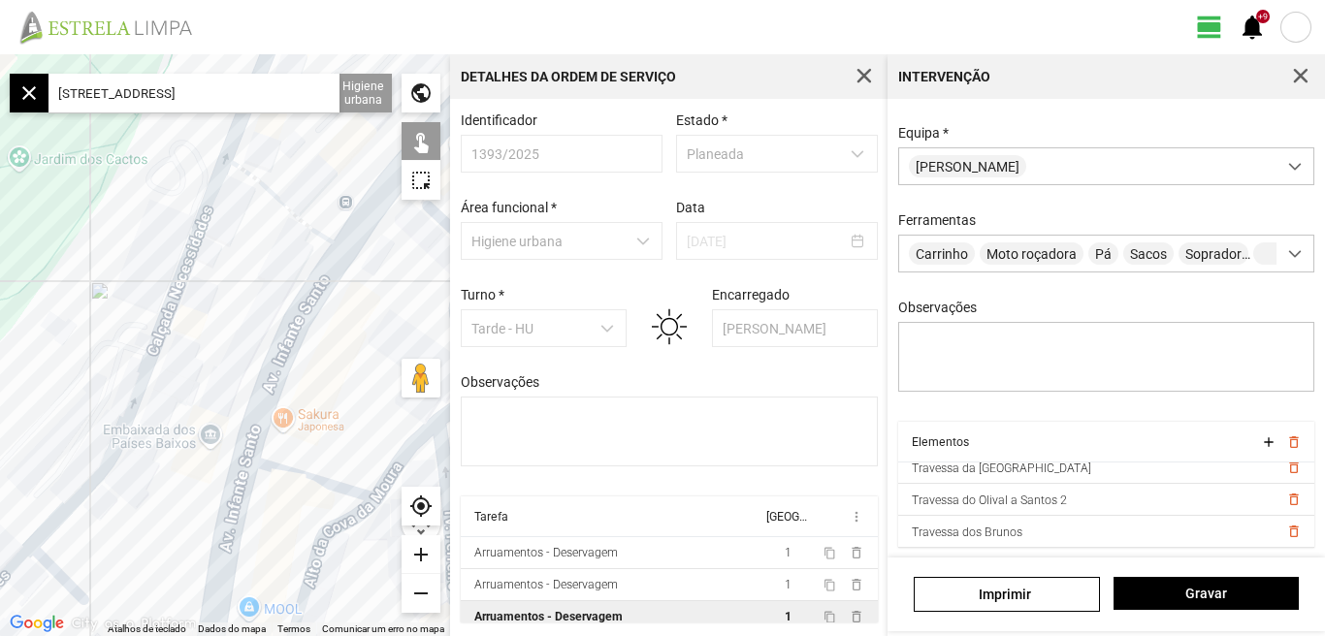
drag, startPoint x: 242, startPoint y: 281, endPoint x: 160, endPoint y: 390, distance: 136.4
click at [158, 403] on div at bounding box center [225, 345] width 450 height 582
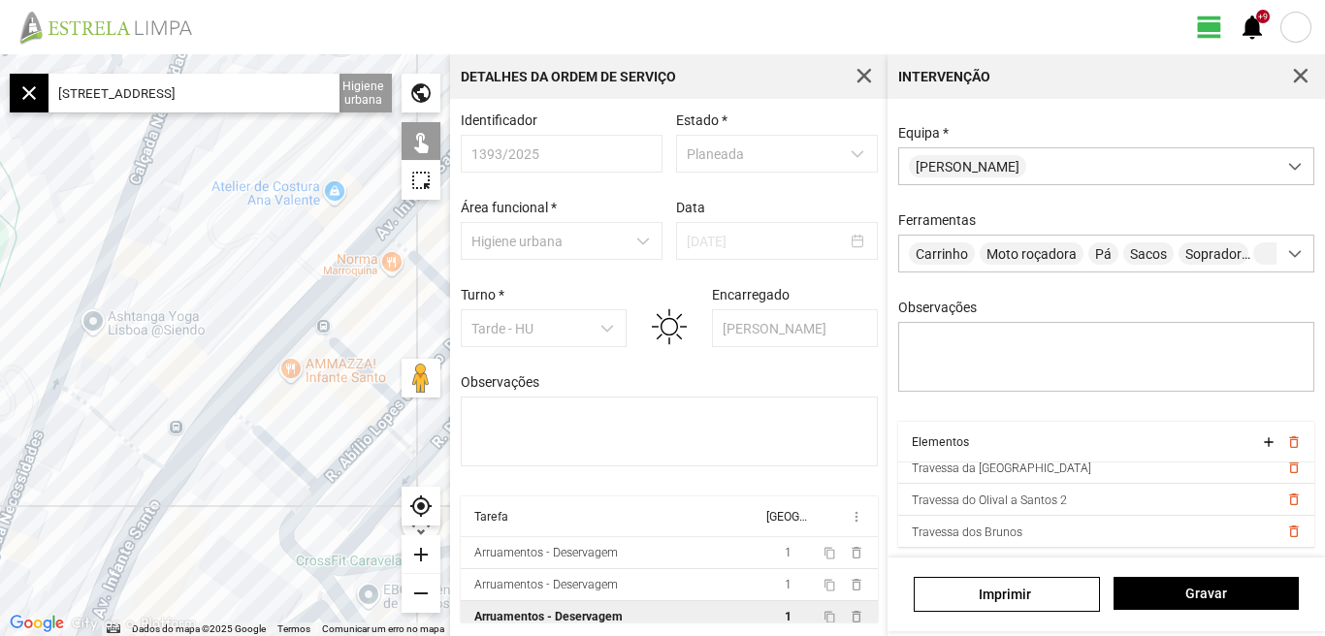
click at [129, 401] on div at bounding box center [225, 345] width 450 height 582
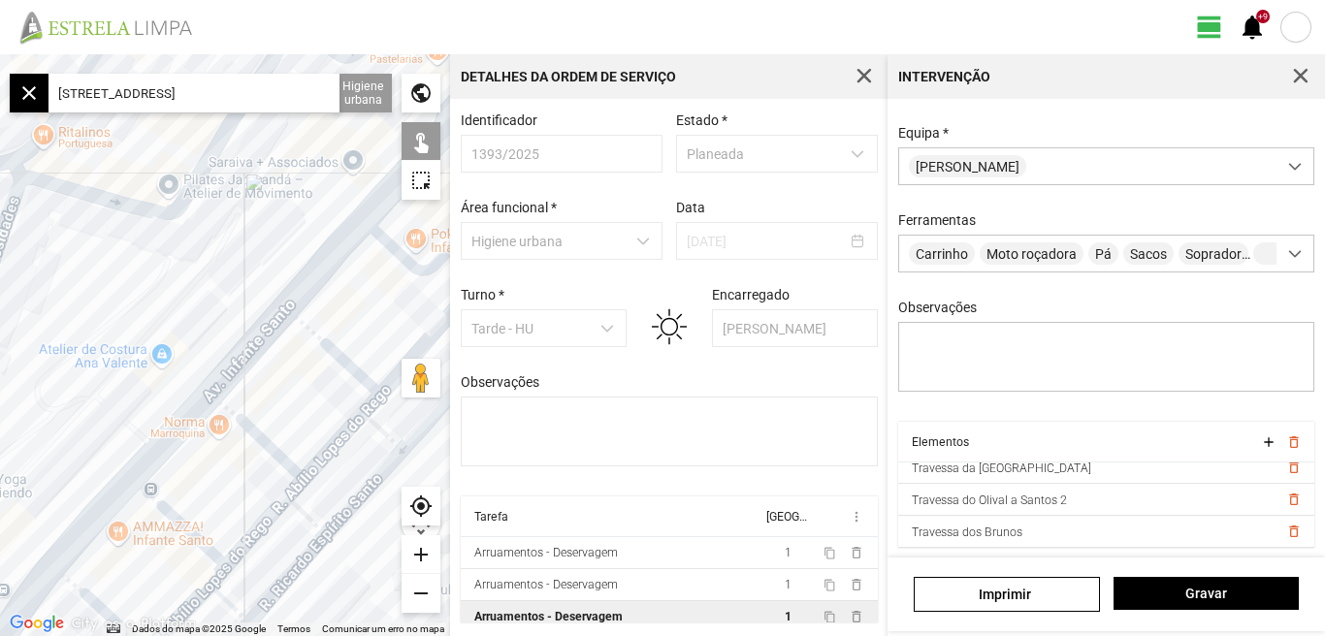
drag, startPoint x: 184, startPoint y: 316, endPoint x: 130, endPoint y: 273, distance: 69.7
click at [132, 273] on div at bounding box center [225, 345] width 450 height 582
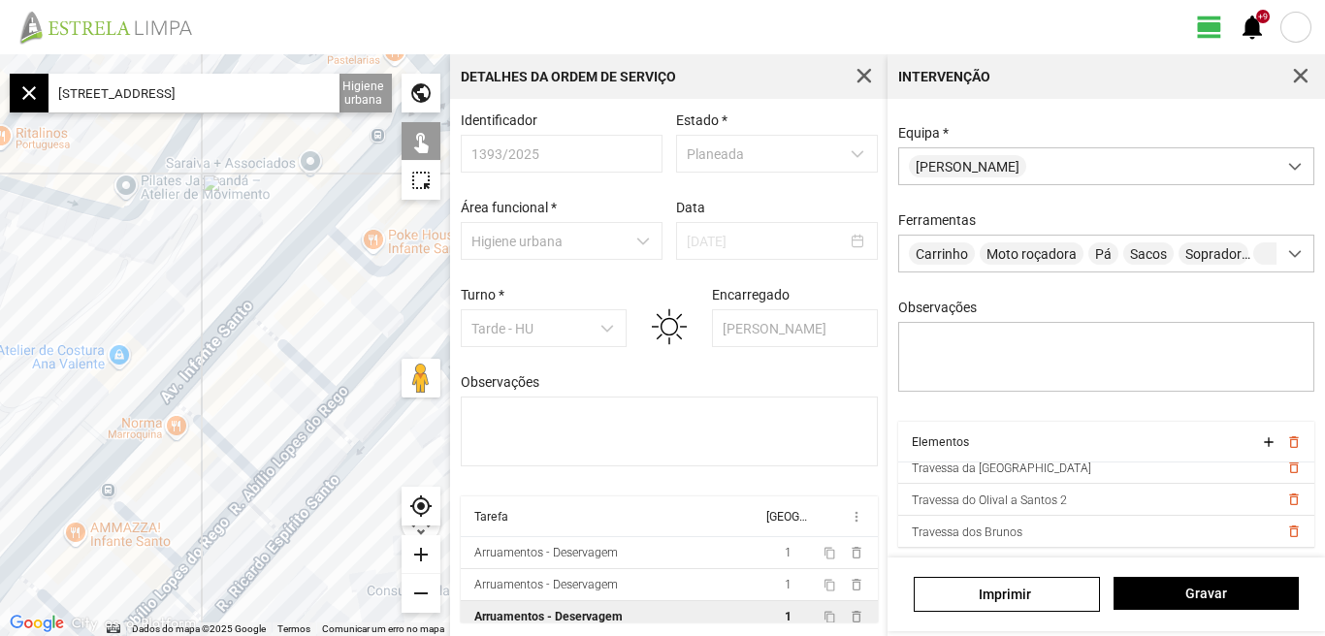
drag, startPoint x: 174, startPoint y: 275, endPoint x: 110, endPoint y: 463, distance: 197.8
click at [111, 462] on div at bounding box center [225, 345] width 450 height 582
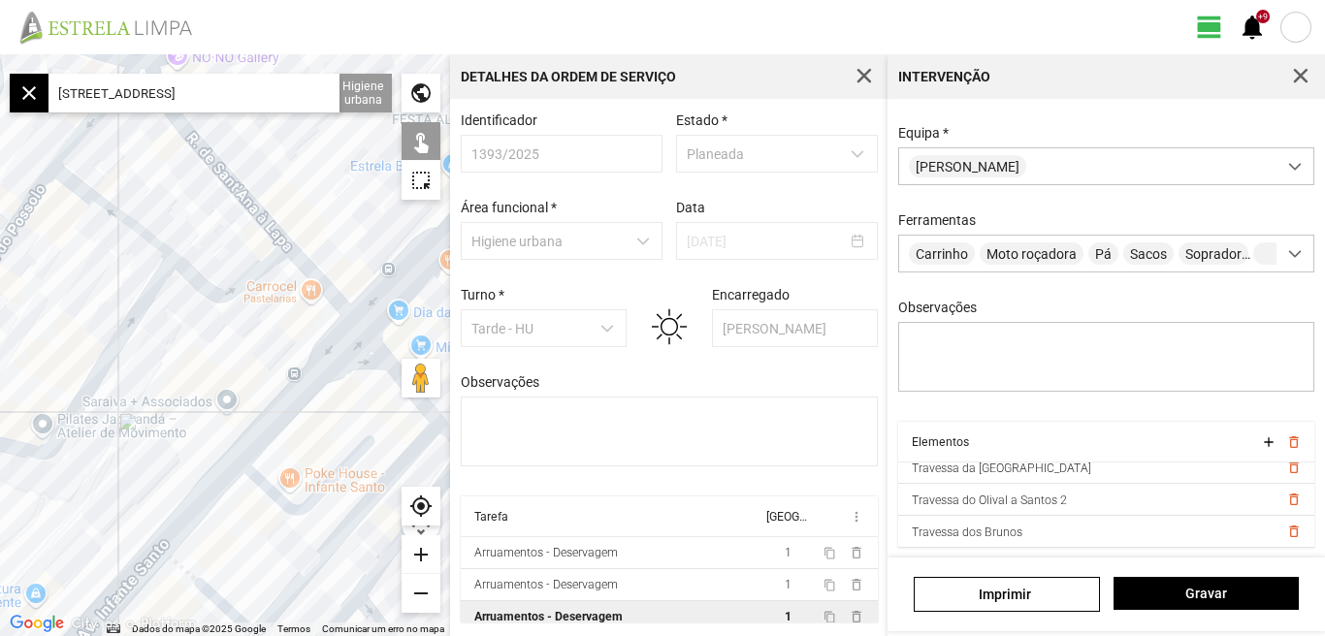
click at [161, 419] on div at bounding box center [225, 345] width 450 height 582
click at [412, 555] on div "add" at bounding box center [420, 554] width 39 height 39
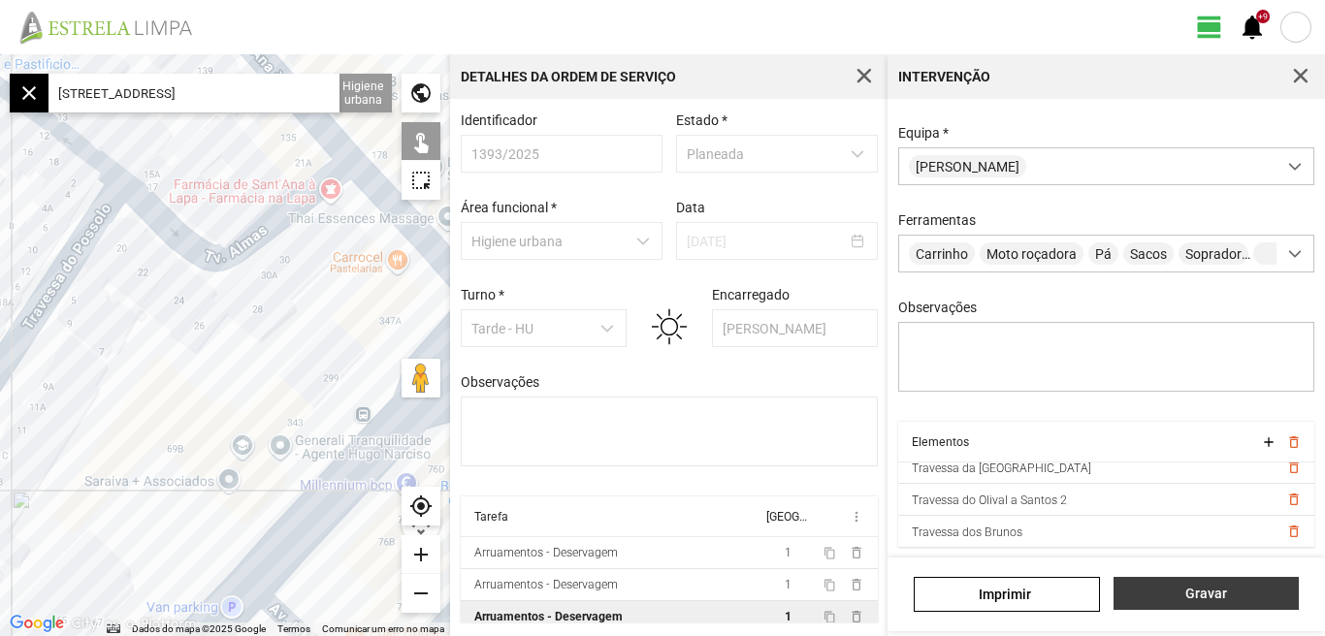
click at [1198, 597] on span "Gravar" at bounding box center [1205, 594] width 165 height 16
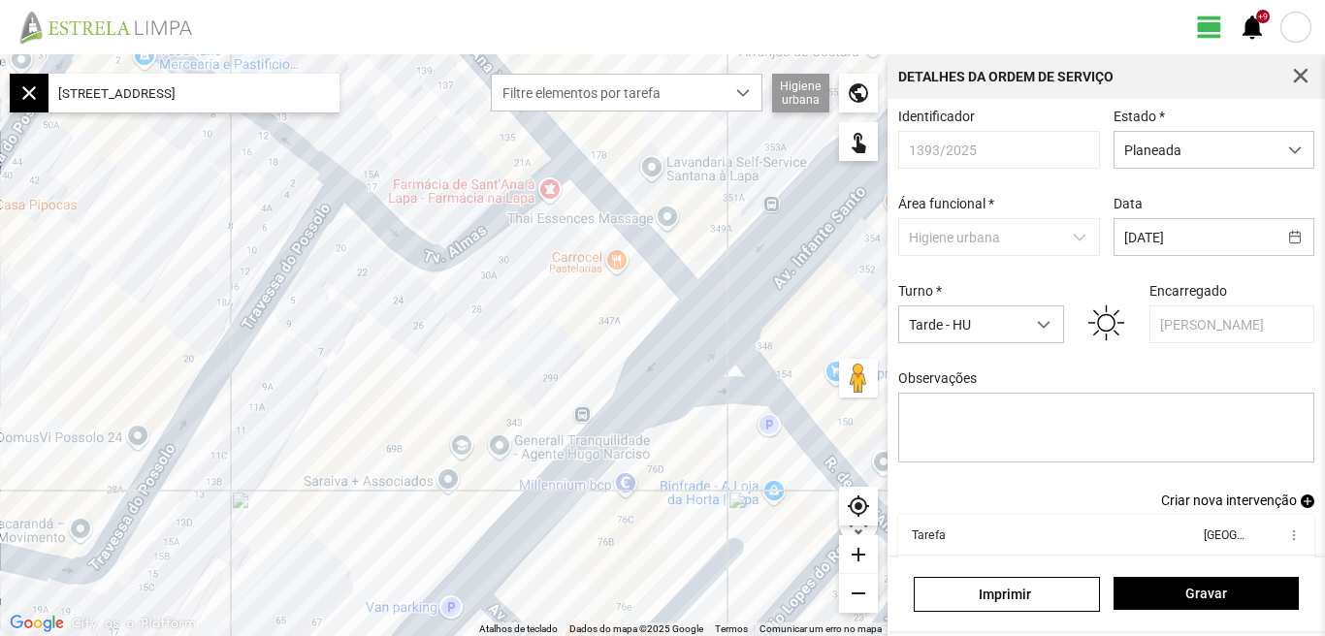
drag, startPoint x: 286, startPoint y: 94, endPoint x: 48, endPoint y: 93, distance: 238.6
click at [40, 101] on fbc-map-search "close [STREET_ADDRESS]" at bounding box center [175, 93] width 330 height 39
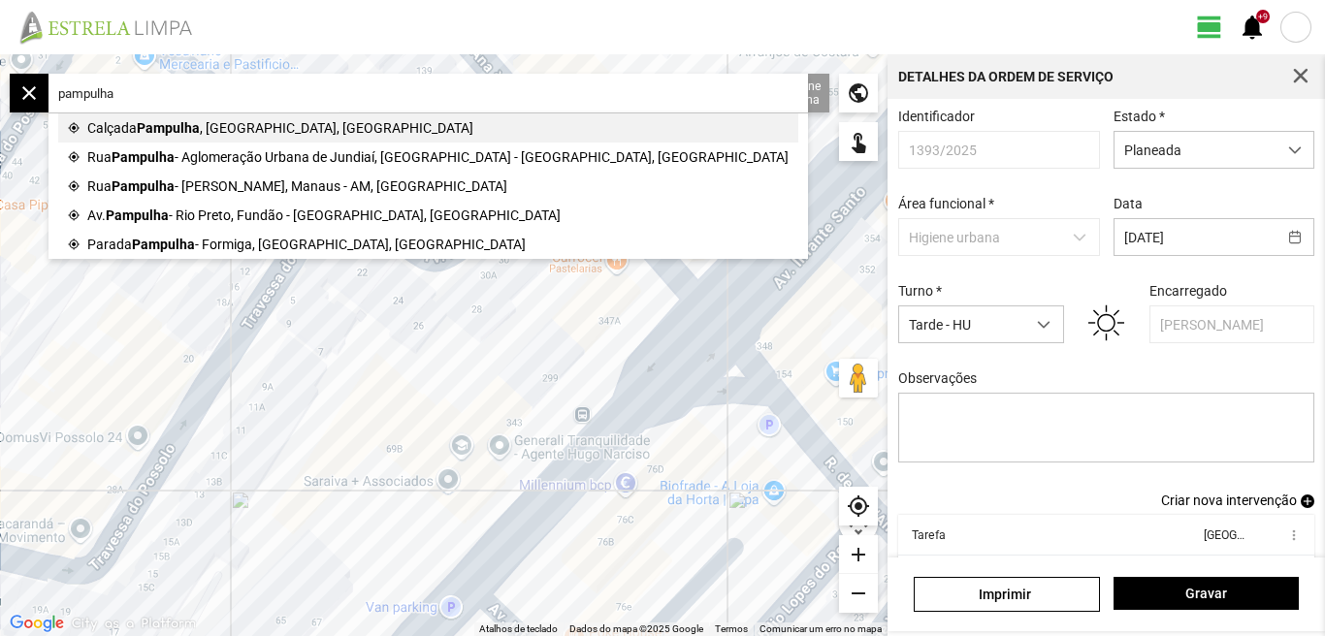
click at [166, 129] on span "Pampulha" at bounding box center [168, 127] width 63 height 29
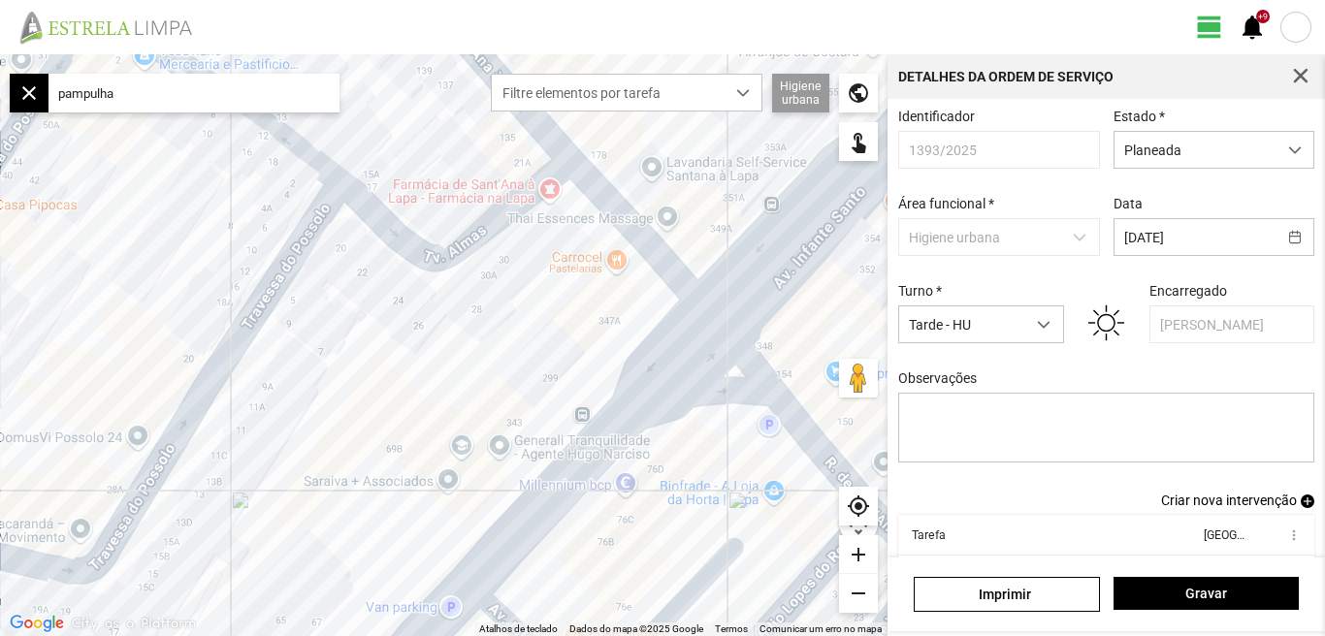
type input "Calçada Pampulha, [GEOGRAPHIC_DATA], [GEOGRAPHIC_DATA]"
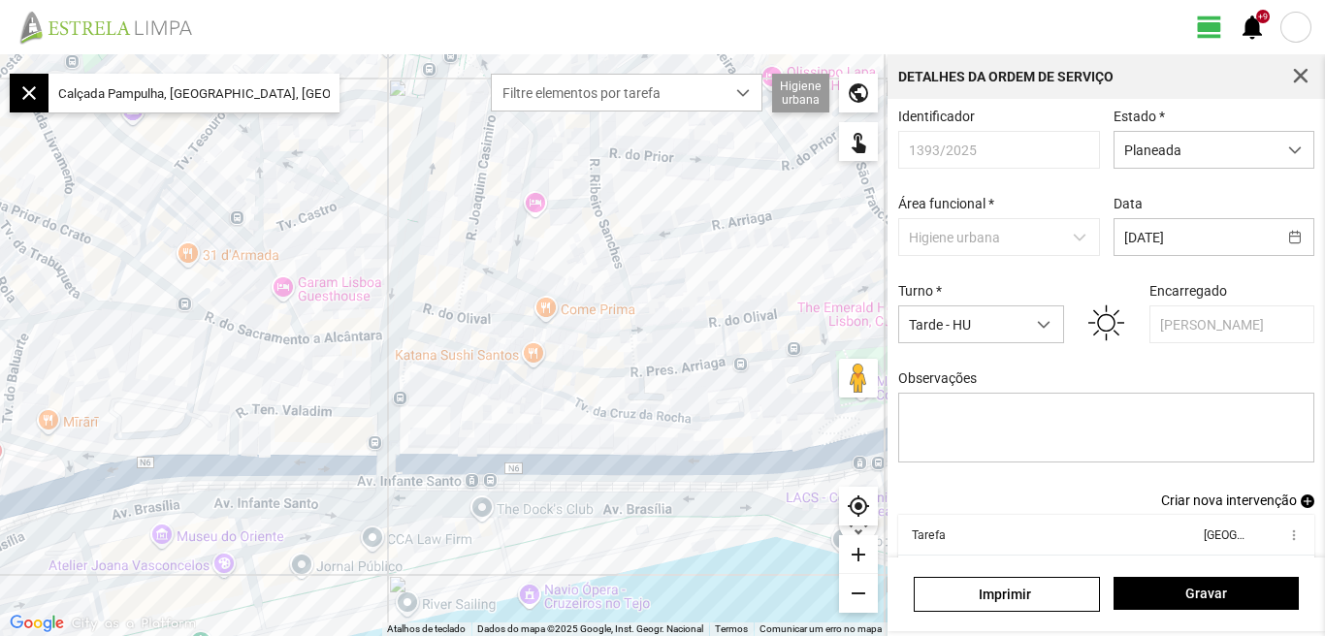
click at [860, 557] on div "add" at bounding box center [858, 554] width 39 height 39
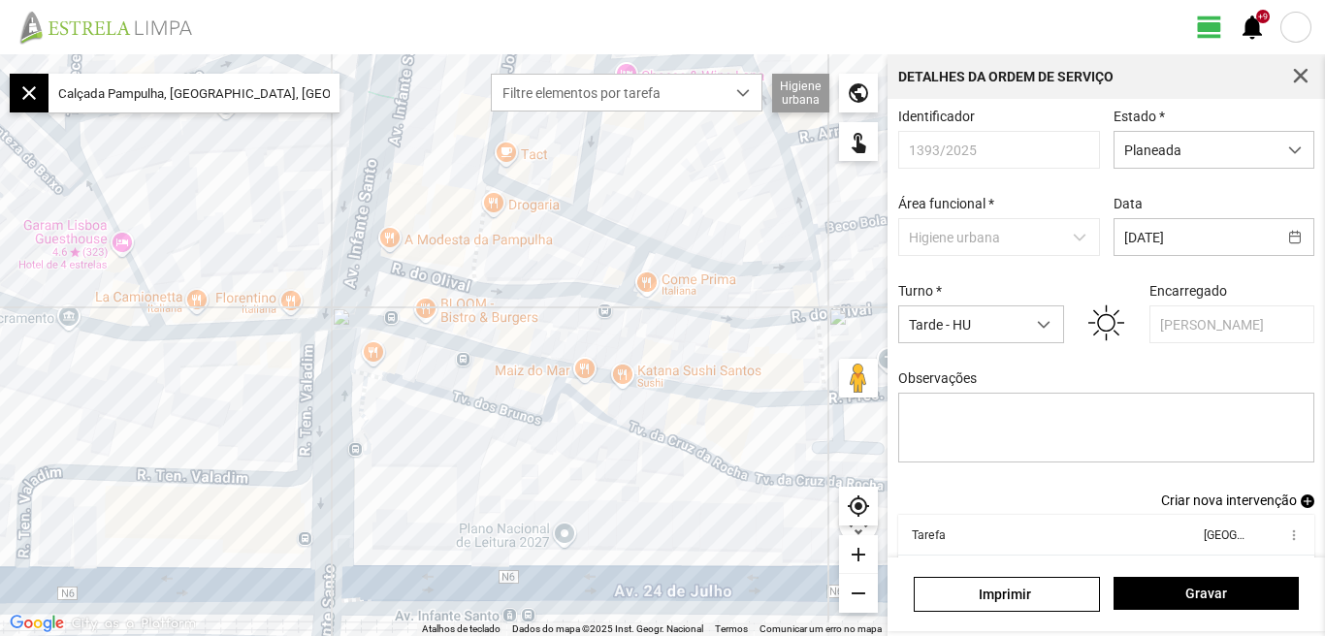
click at [857, 557] on div "add" at bounding box center [858, 554] width 39 height 39
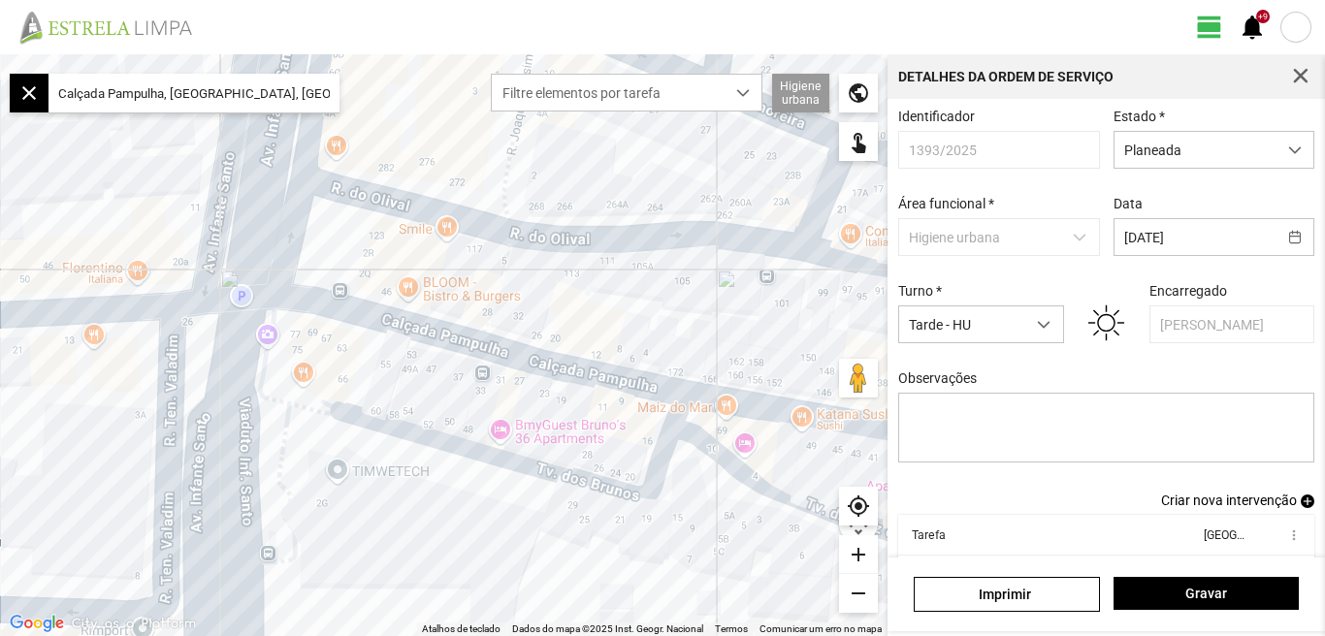
click at [857, 557] on div "add" at bounding box center [858, 554] width 39 height 39
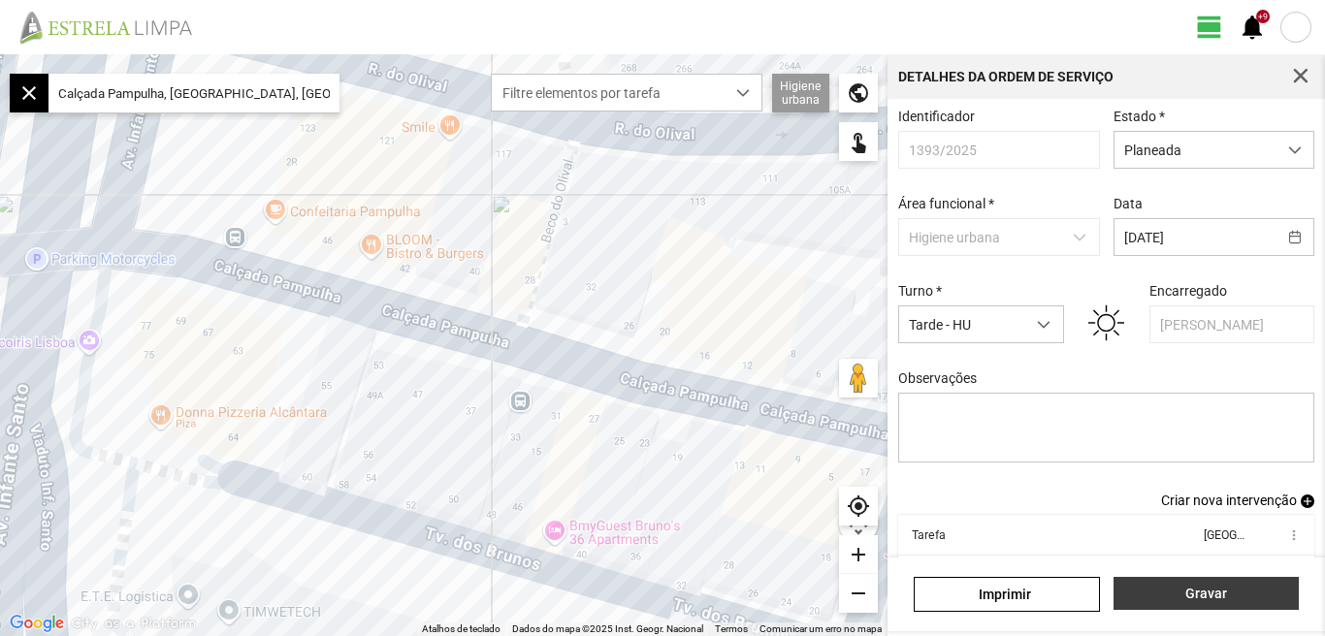
click at [1226, 604] on button "Gravar" at bounding box center [1205, 593] width 185 height 33
